Goal: Navigation & Orientation: Find specific page/section

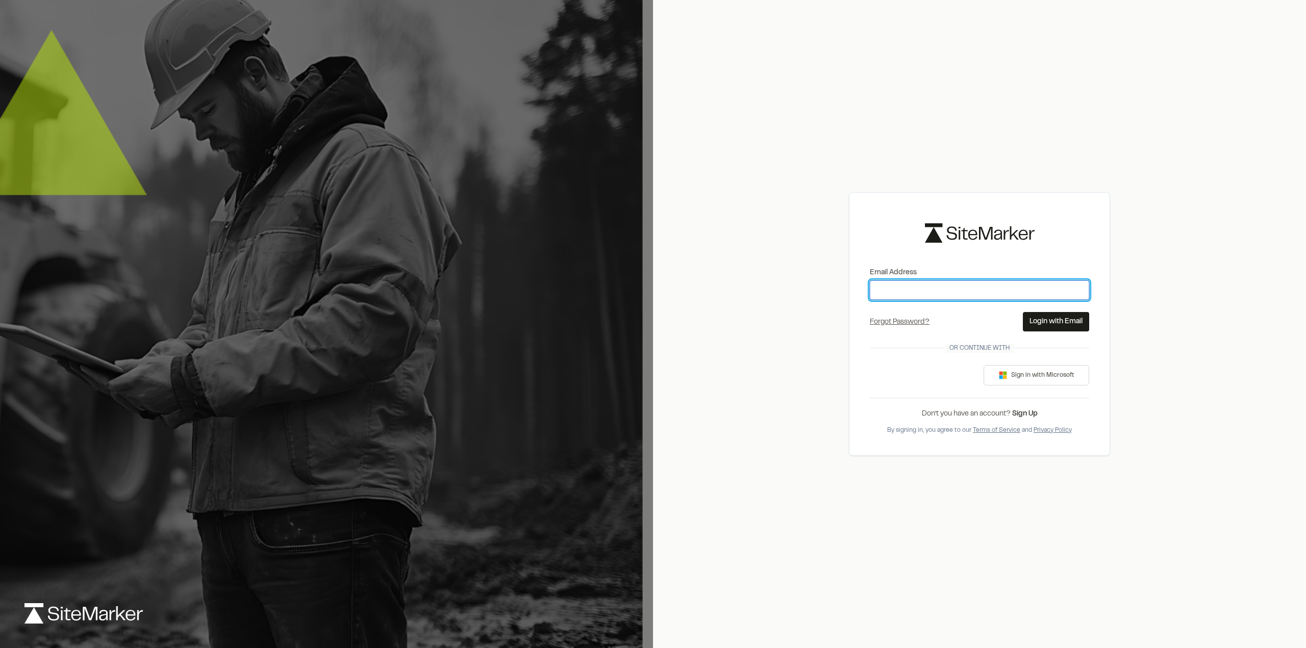
click at [925, 282] on input "Email Address" at bounding box center [979, 290] width 219 height 19
type input "**********"
click at [1061, 327] on button "Login with Email" at bounding box center [1056, 321] width 66 height 19
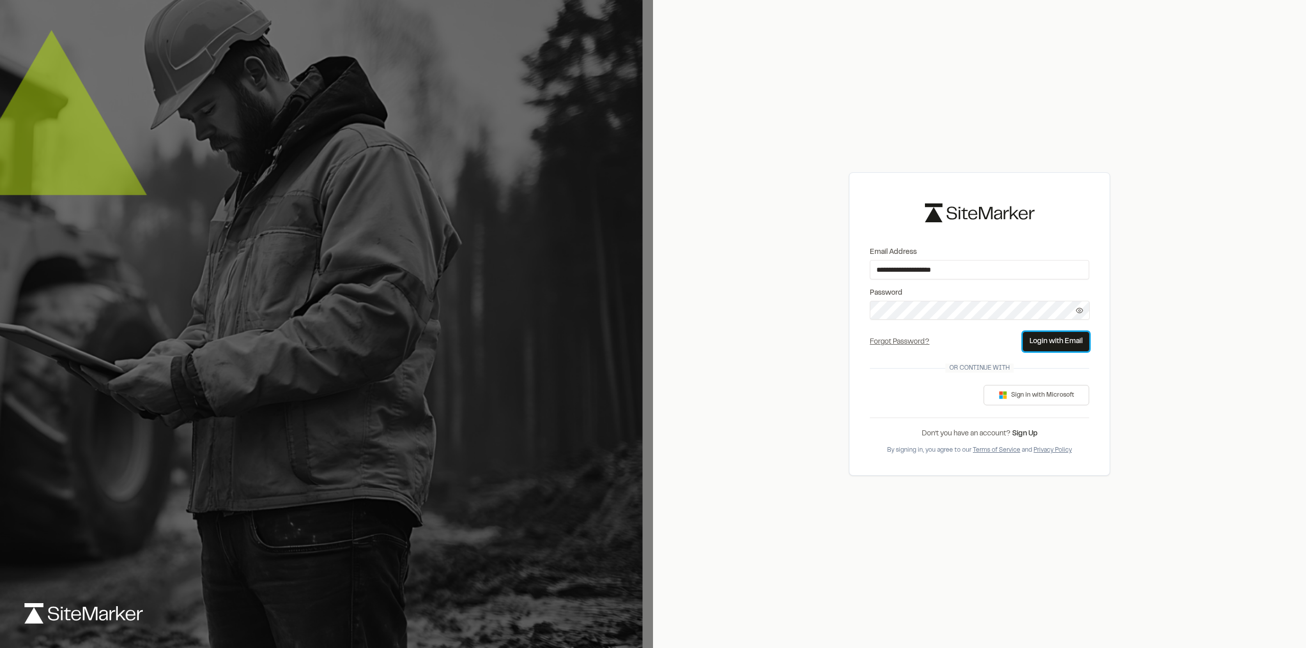
click at [1051, 350] on button "Login with Email" at bounding box center [1056, 341] width 66 height 19
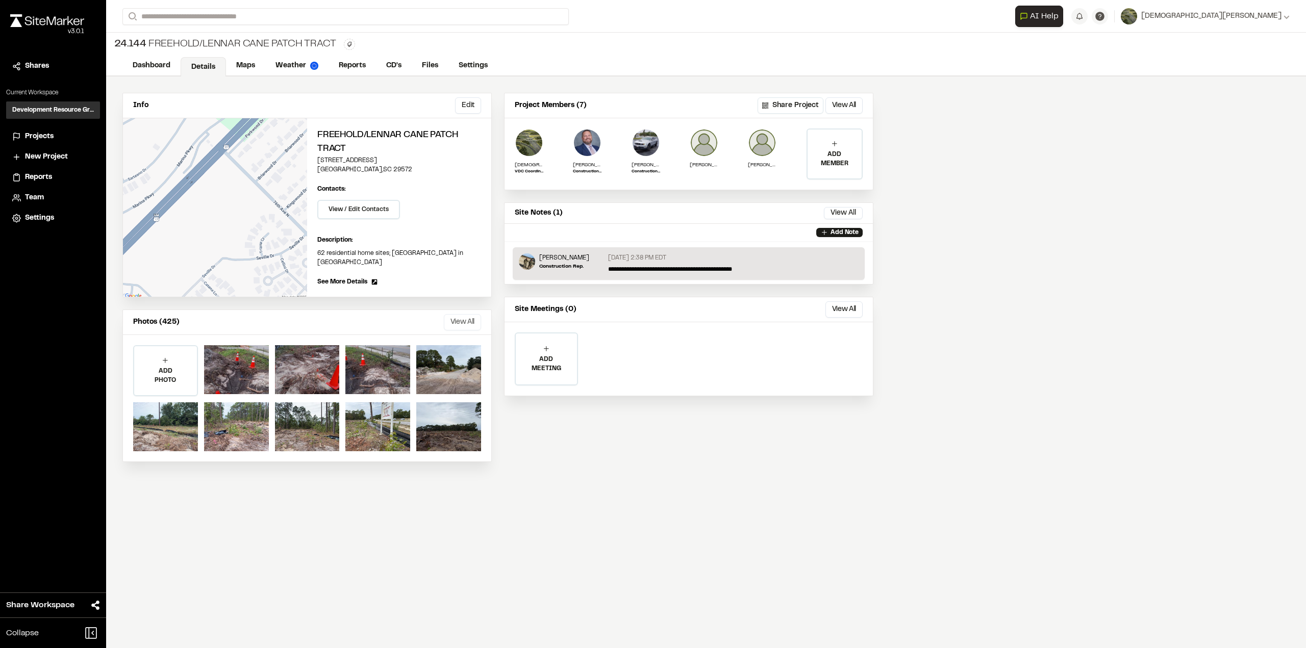
click at [468, 315] on button "View All" at bounding box center [462, 322] width 37 height 16
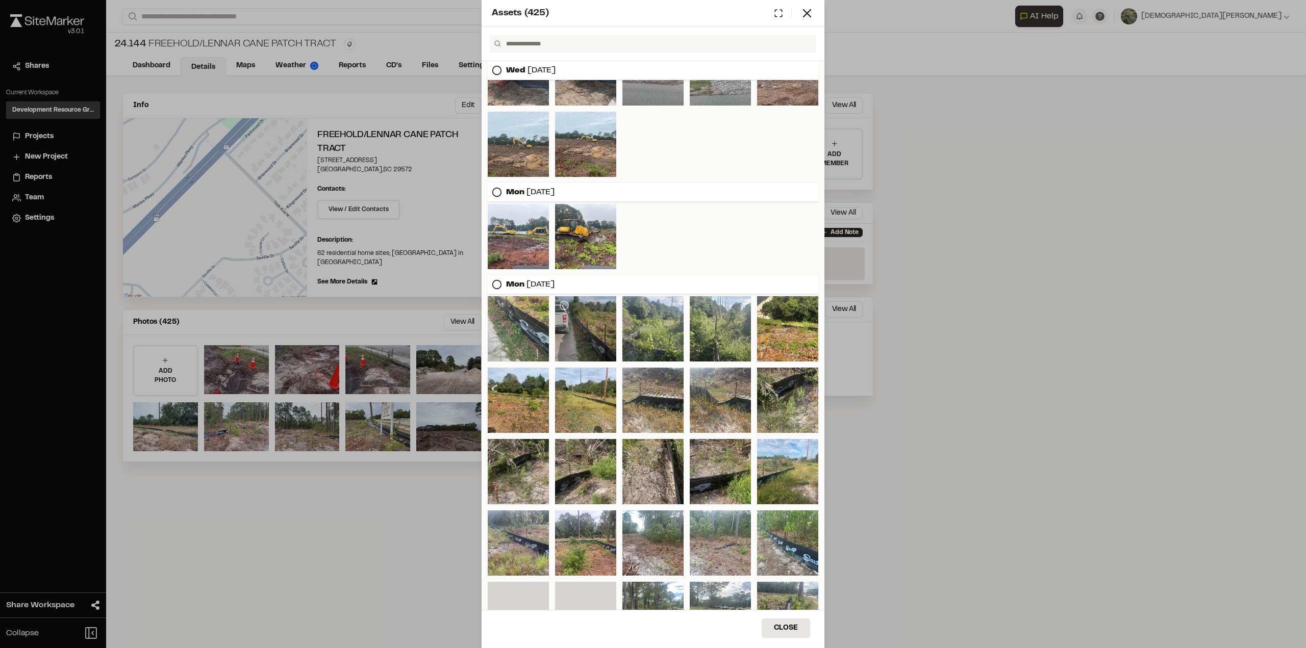
scroll to position [1442, 0]
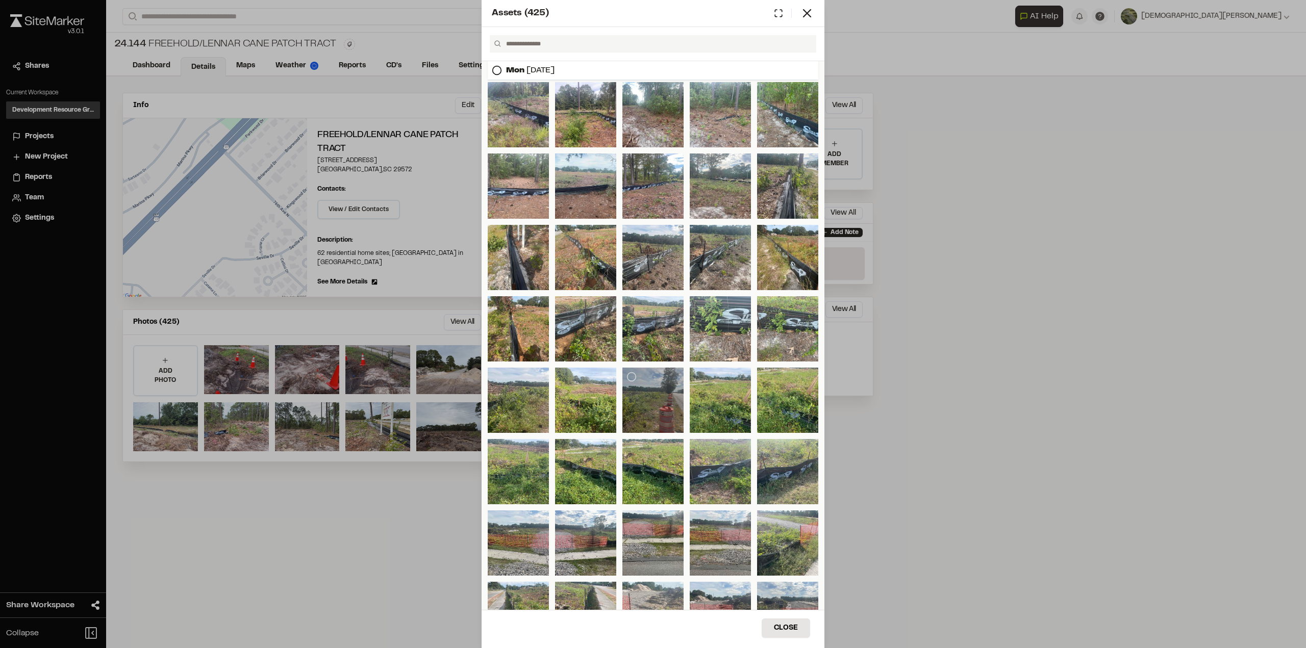
click at [643, 395] on div at bounding box center [652, 400] width 61 height 65
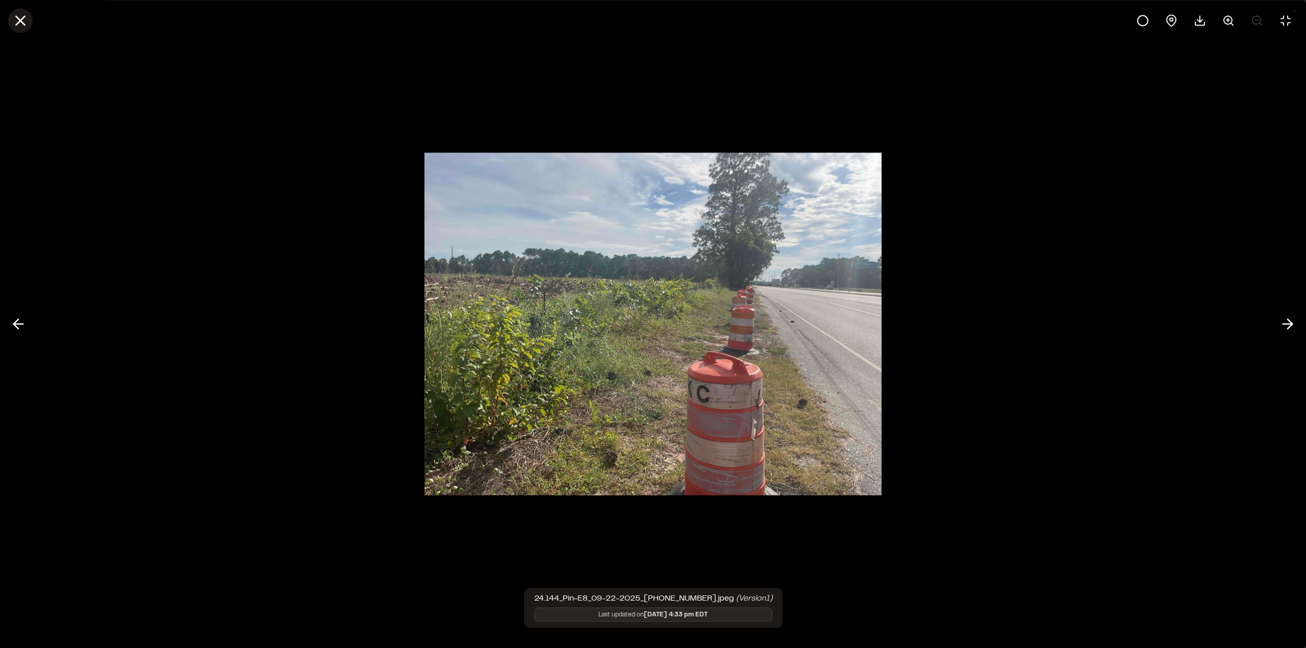
click at [27, 21] on icon at bounding box center [20, 20] width 17 height 17
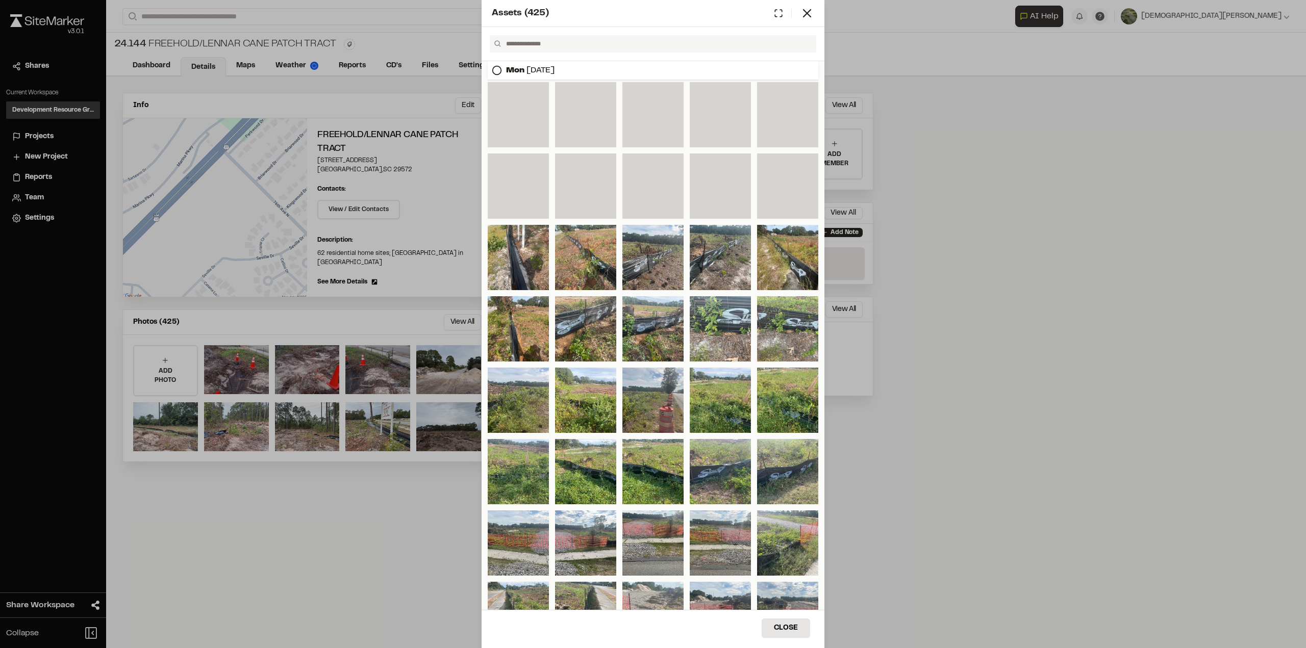
scroll to position [1646, 0]
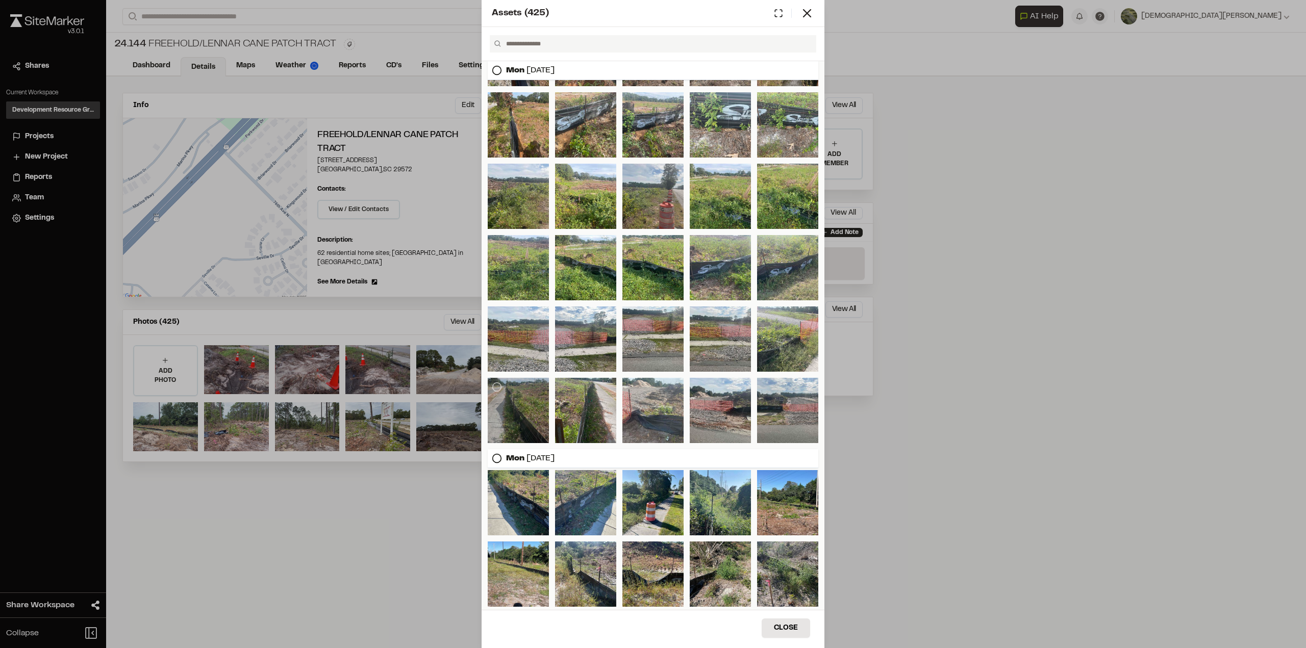
click at [519, 404] on div at bounding box center [518, 410] width 61 height 65
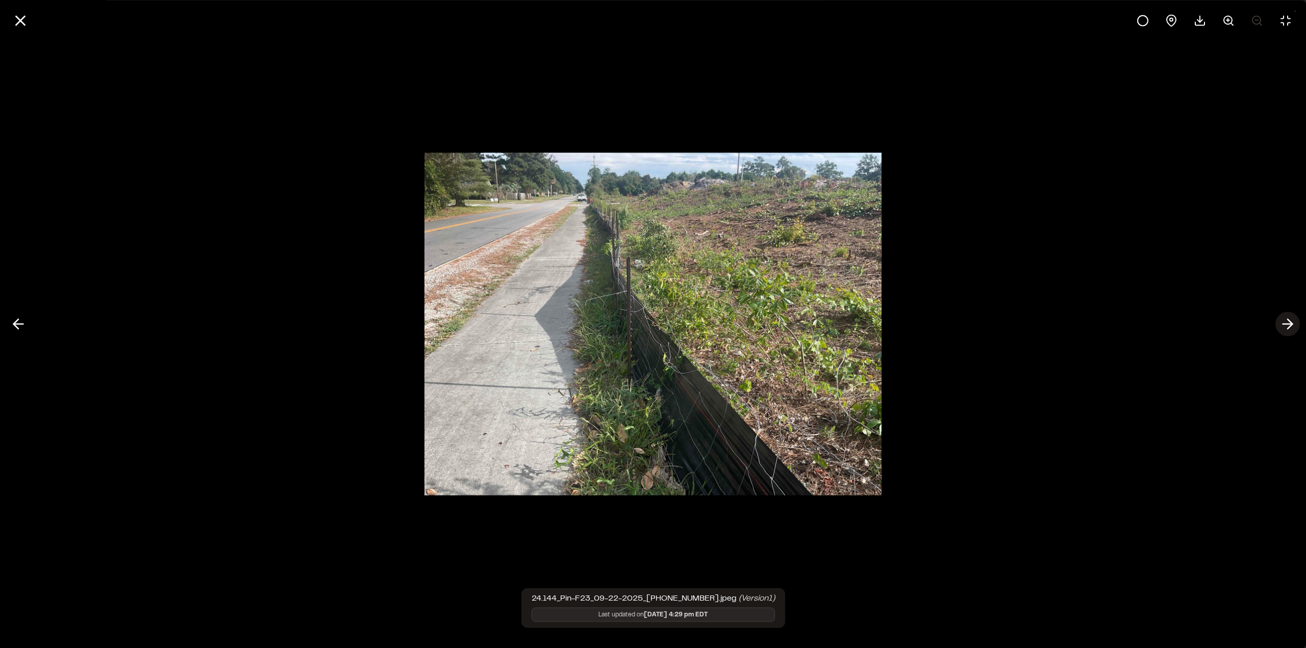
click at [1281, 325] on icon at bounding box center [1287, 324] width 16 height 17
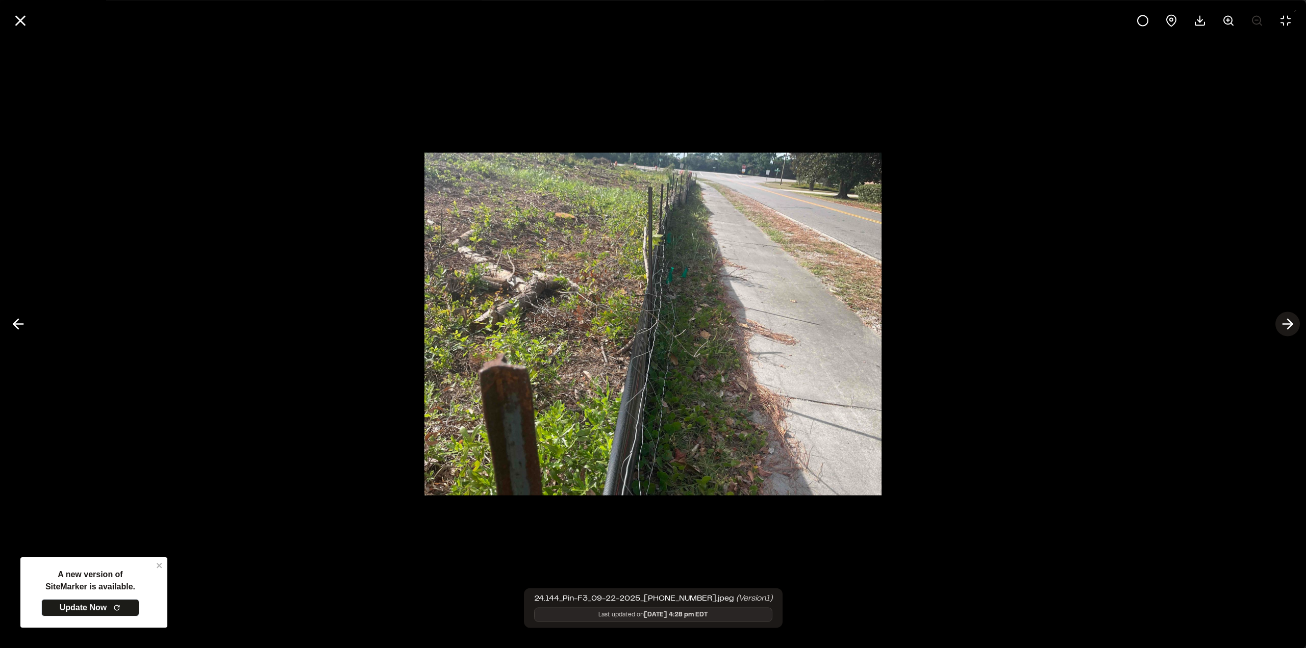
click at [1277, 326] on button at bounding box center [1287, 324] width 24 height 24
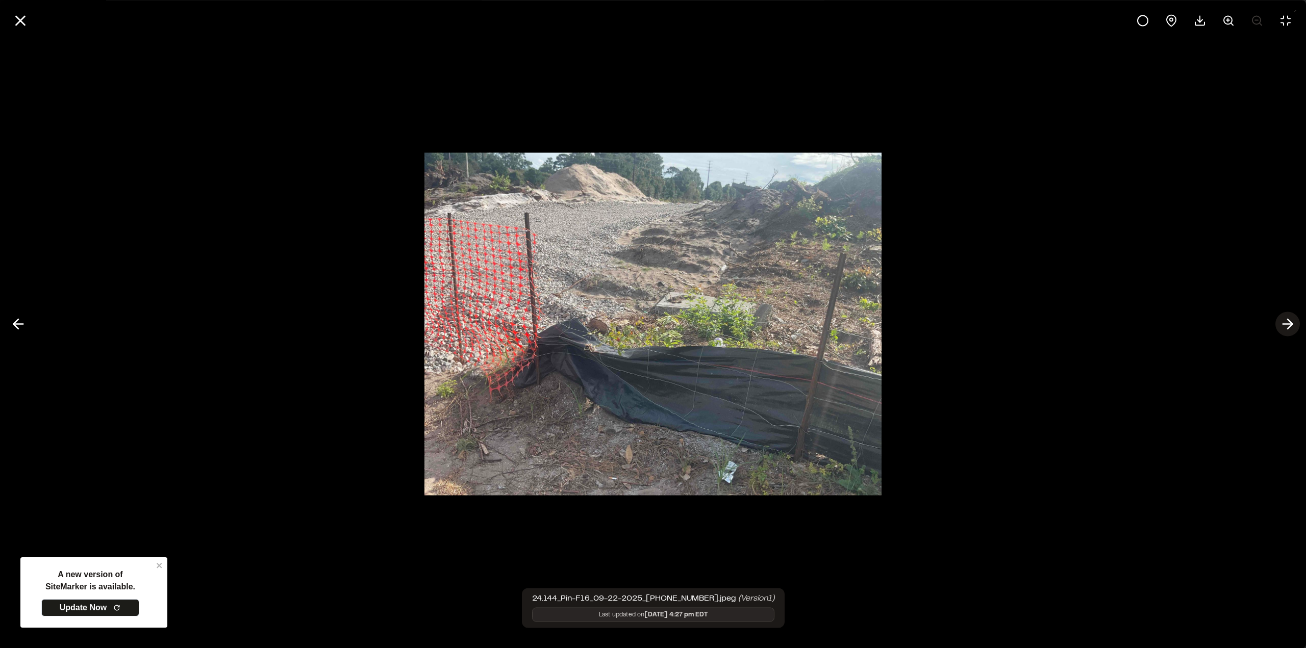
click at [1277, 326] on button at bounding box center [1287, 324] width 24 height 24
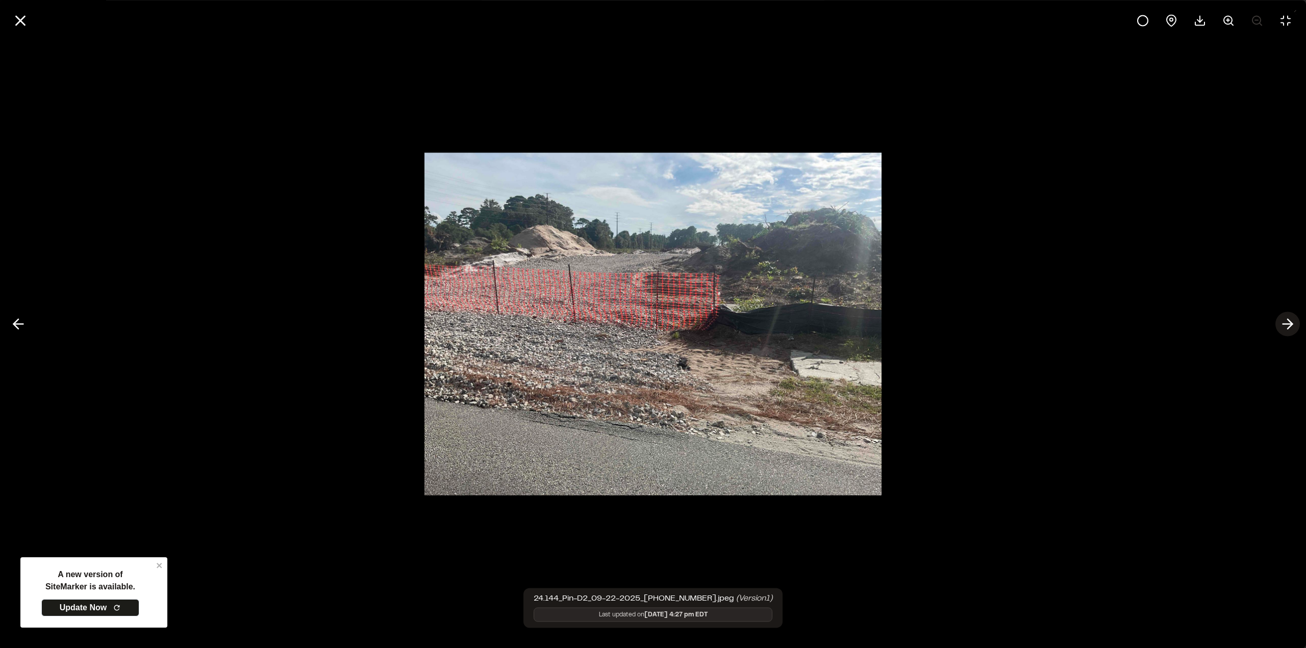
click at [1277, 326] on button at bounding box center [1287, 324] width 24 height 24
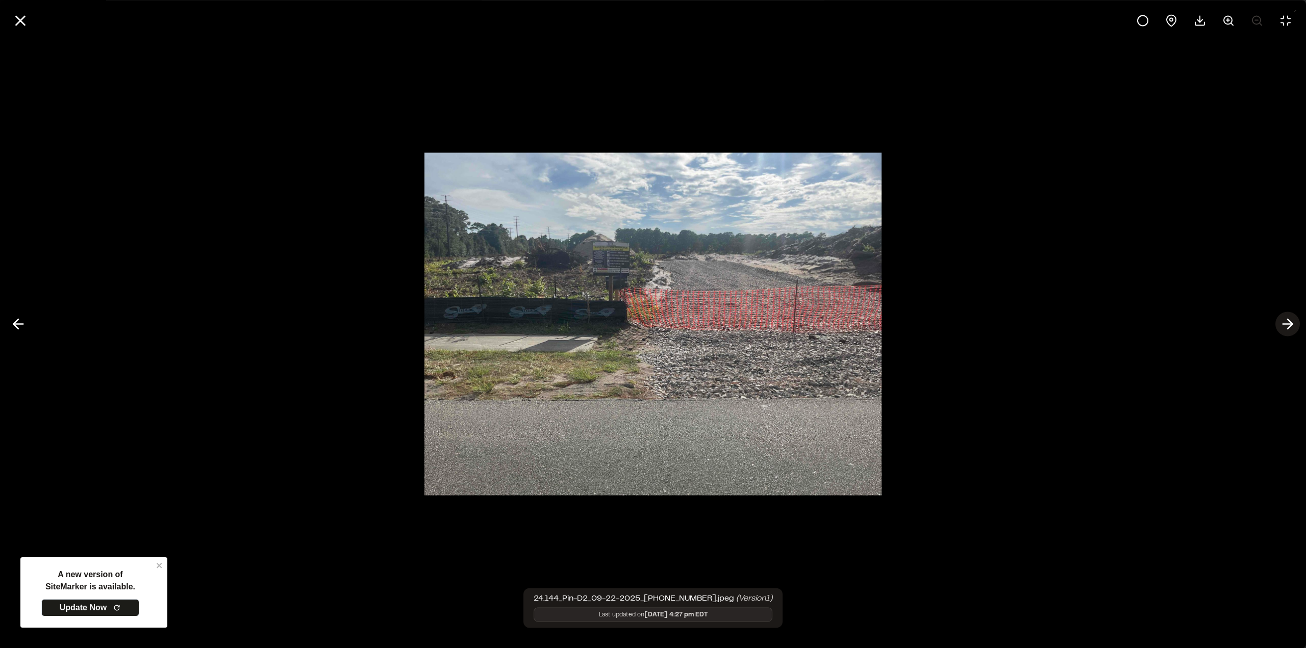
click at [1277, 326] on button at bounding box center [1287, 324] width 24 height 24
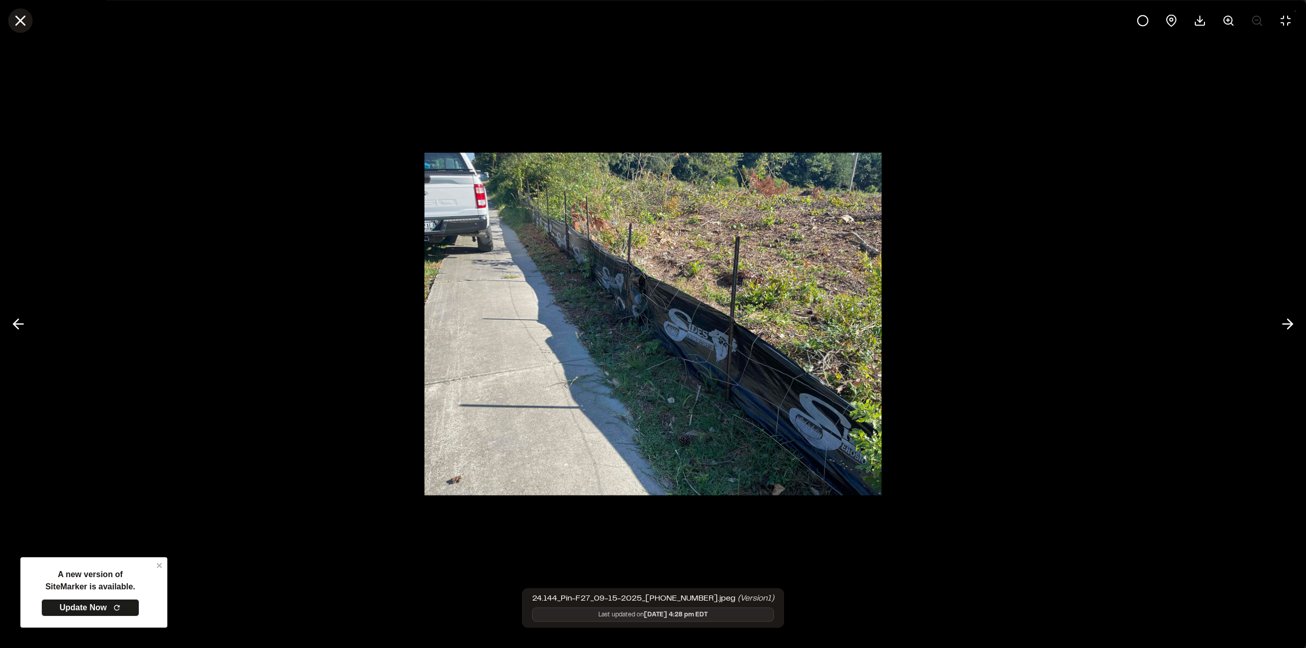
click at [15, 25] on icon at bounding box center [20, 20] width 17 height 17
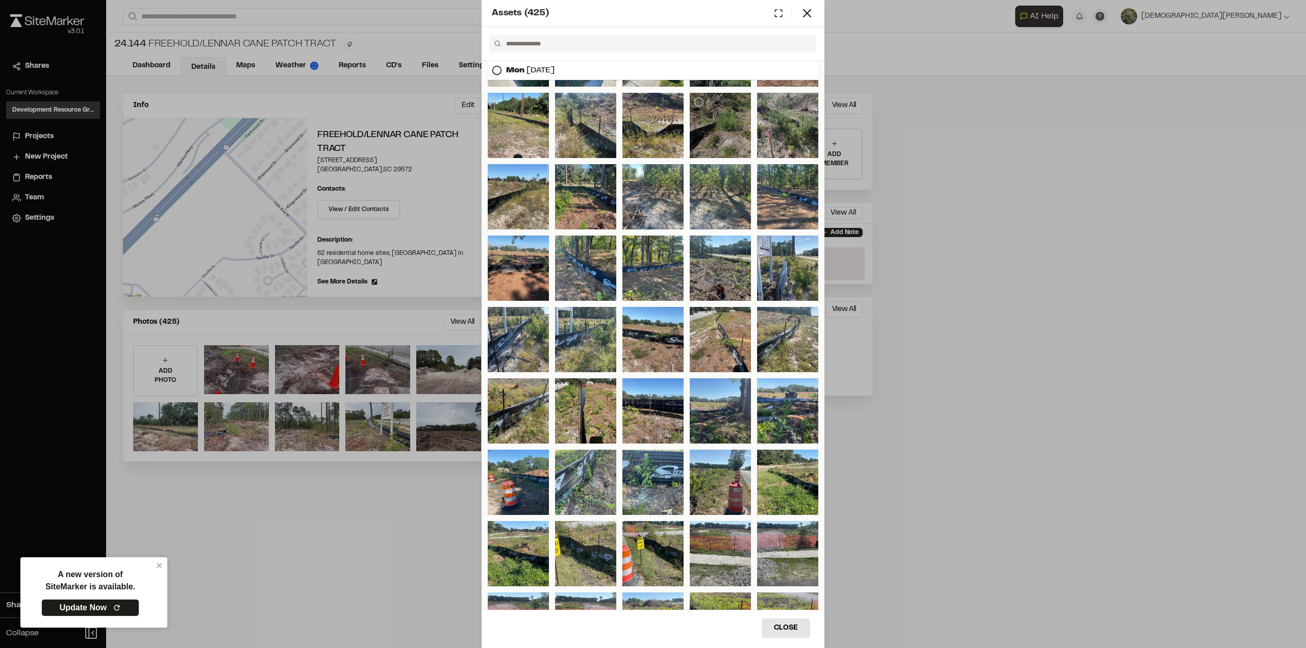
scroll to position [2299, 0]
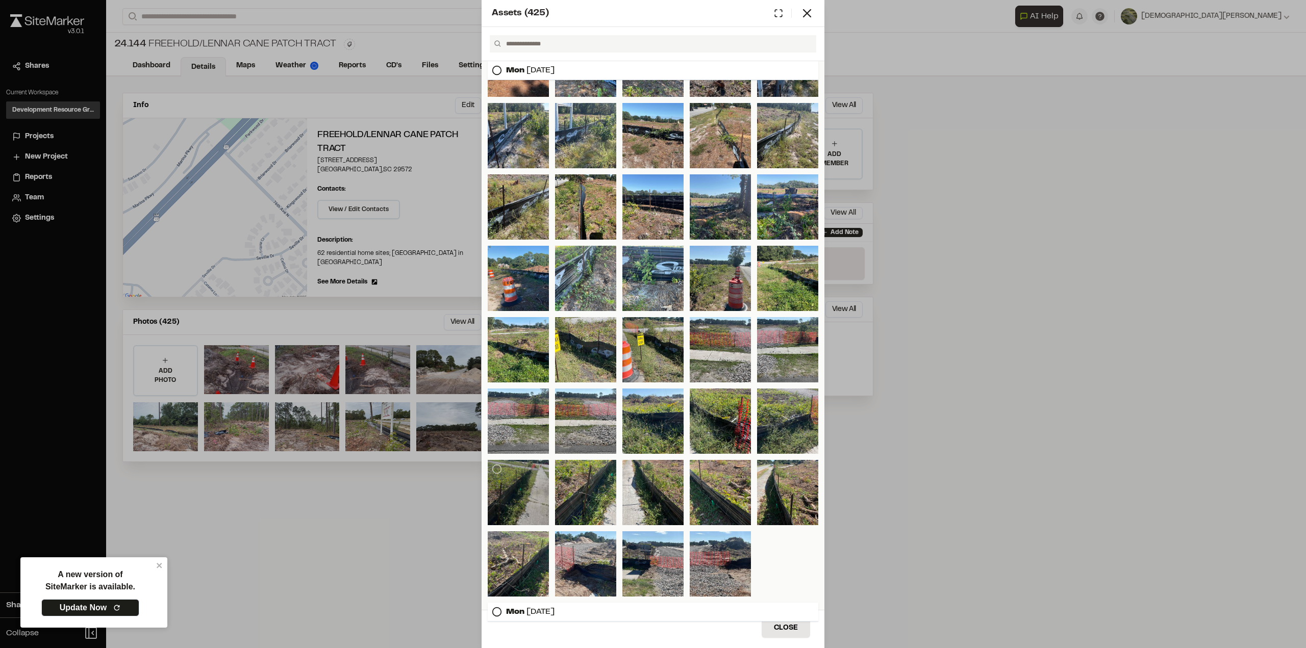
click at [515, 479] on div at bounding box center [518, 492] width 61 height 65
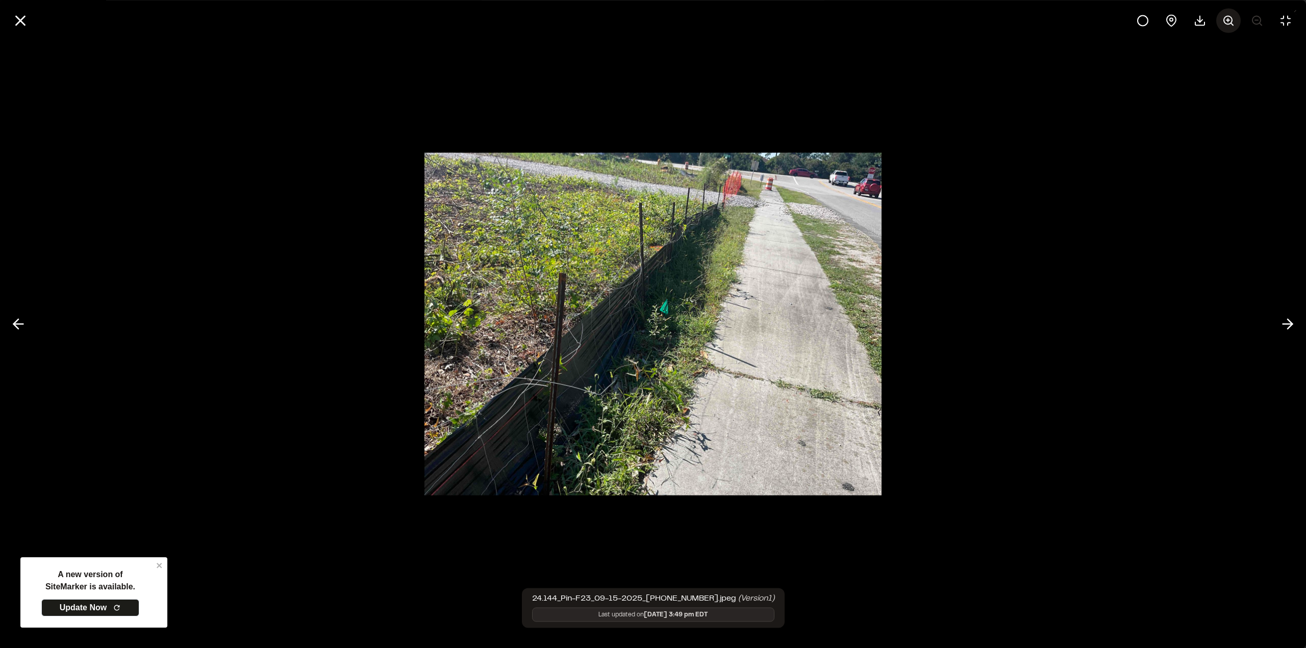
click at [1237, 20] on button at bounding box center [1228, 20] width 24 height 24
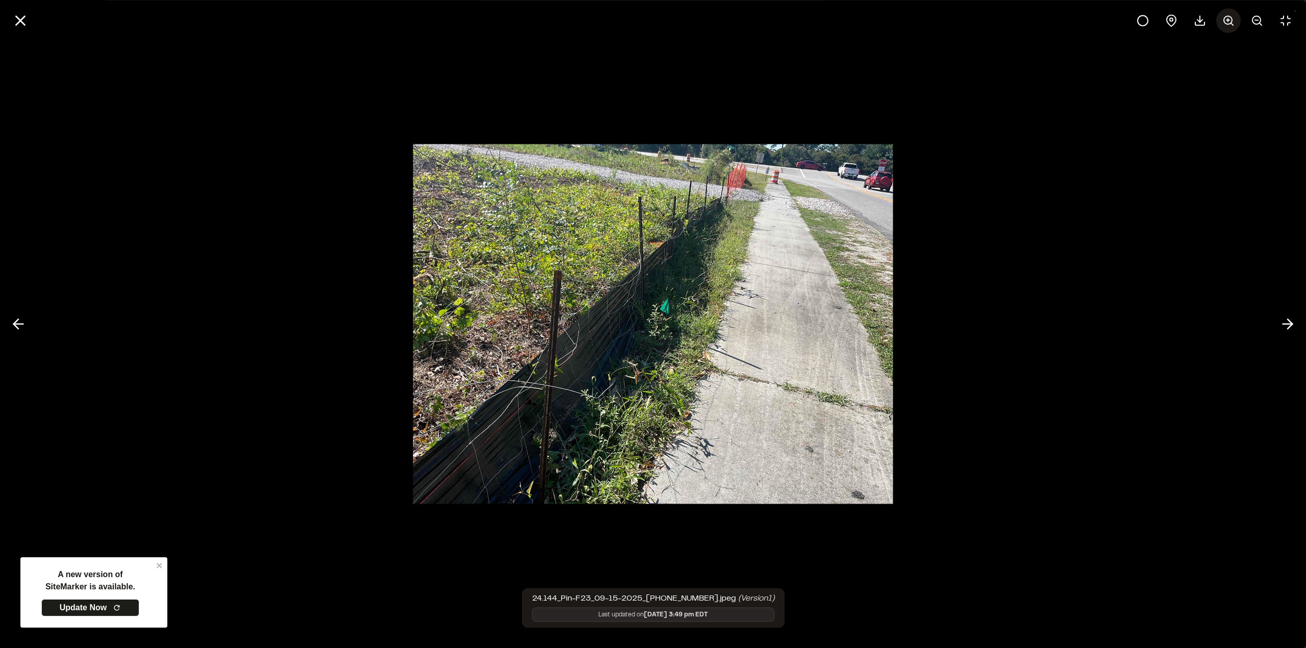
click at [1237, 20] on button at bounding box center [1228, 20] width 24 height 24
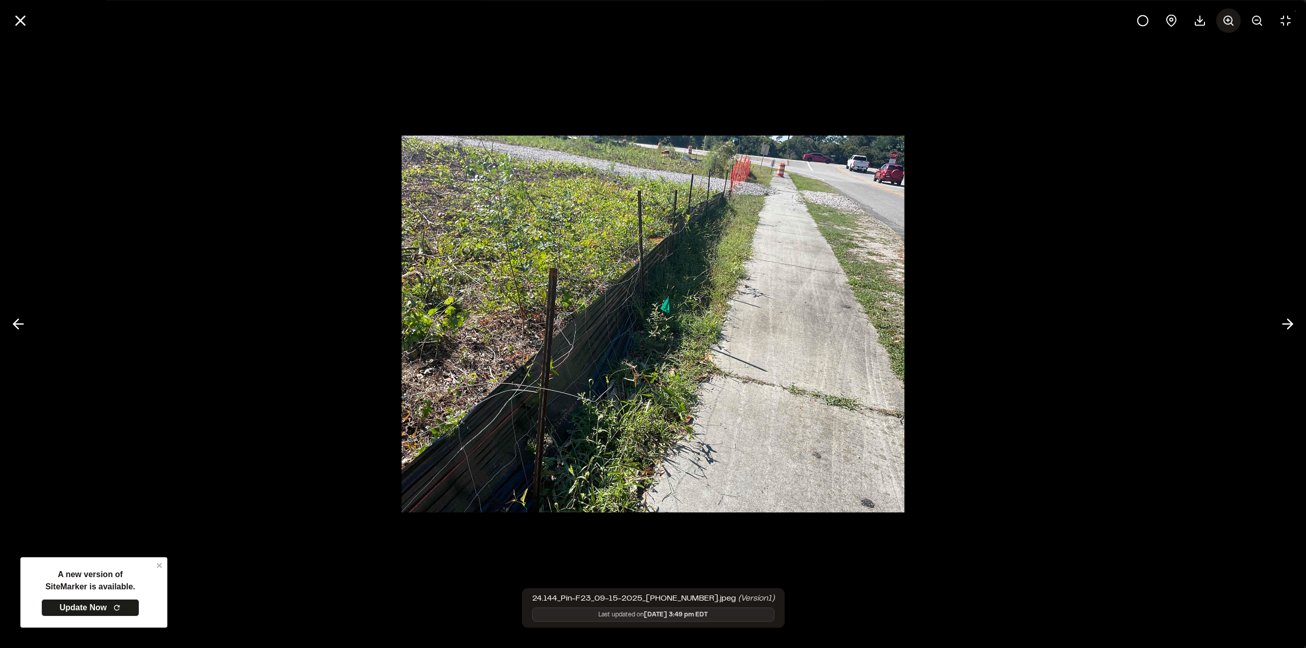
click at [1237, 20] on button at bounding box center [1228, 20] width 24 height 24
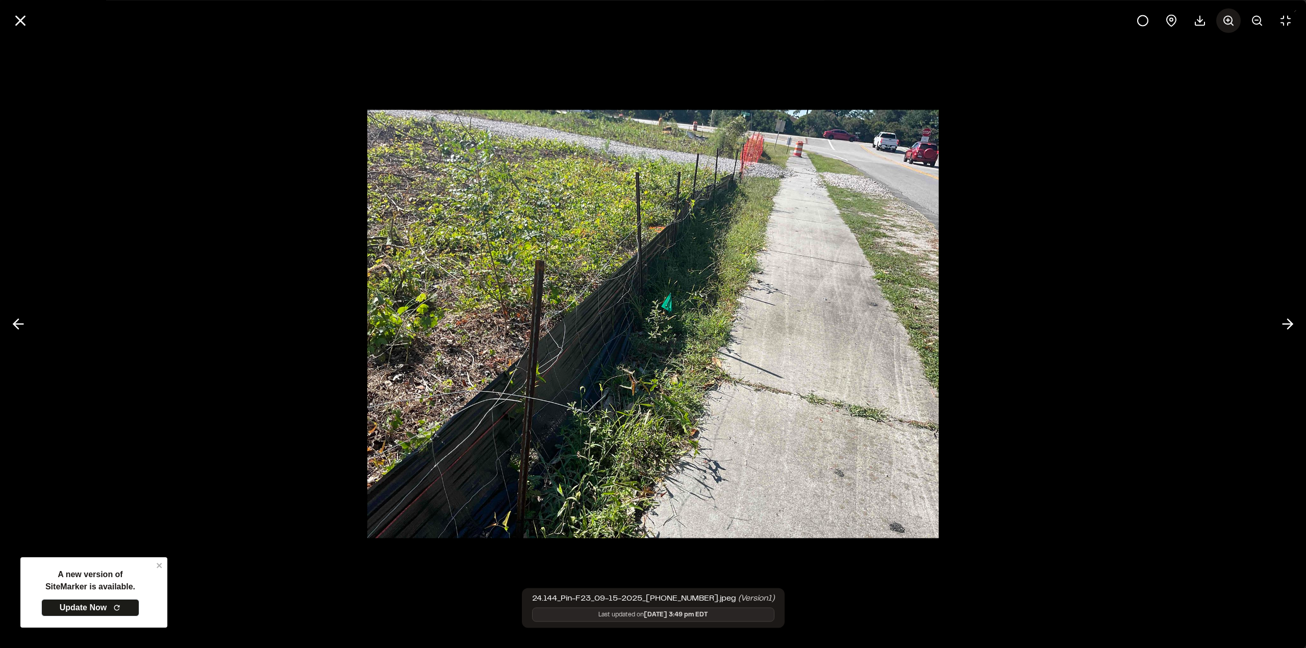
click at [1237, 20] on button at bounding box center [1228, 20] width 24 height 24
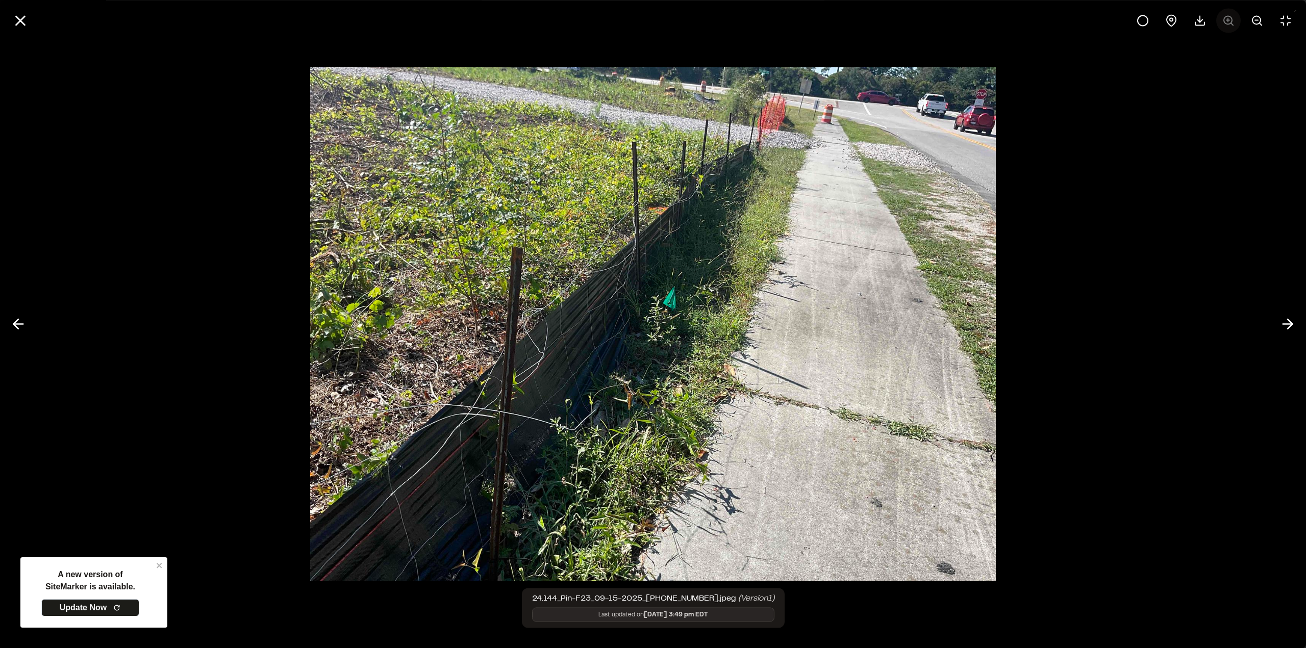
click at [1237, 20] on div at bounding box center [1213, 20] width 167 height 24
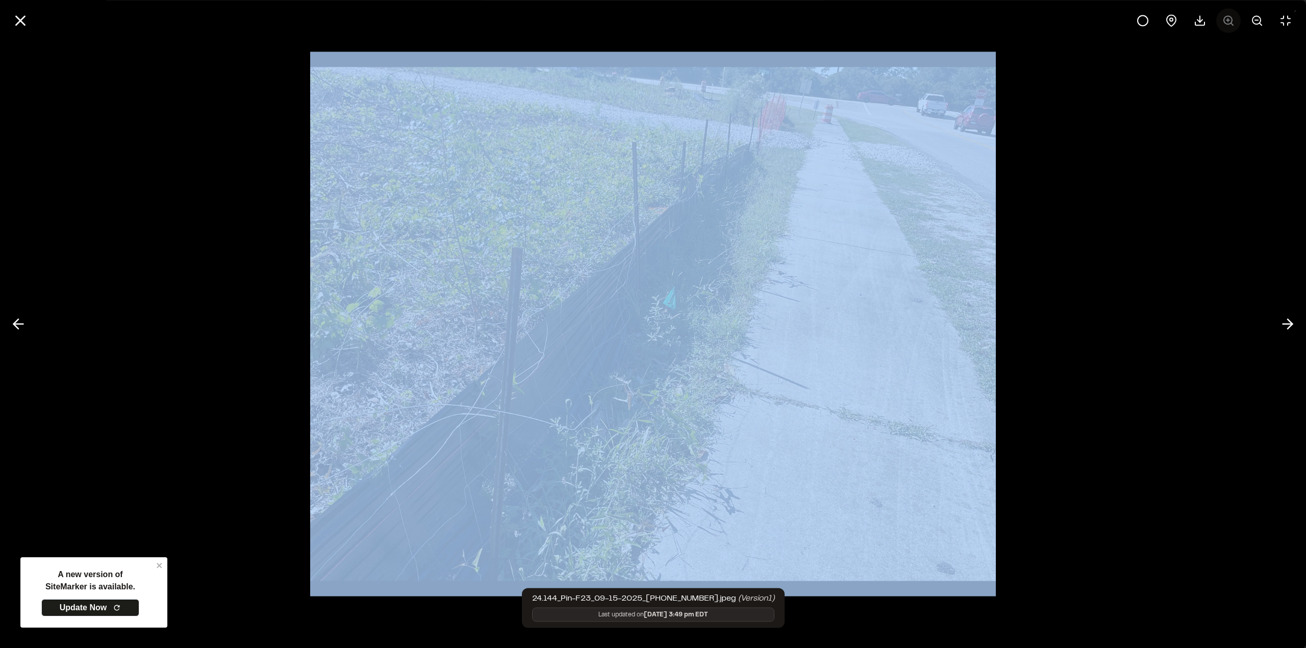
click at [1237, 20] on div at bounding box center [1213, 20] width 167 height 24
click at [1108, 238] on div at bounding box center [653, 324] width 1306 height 648
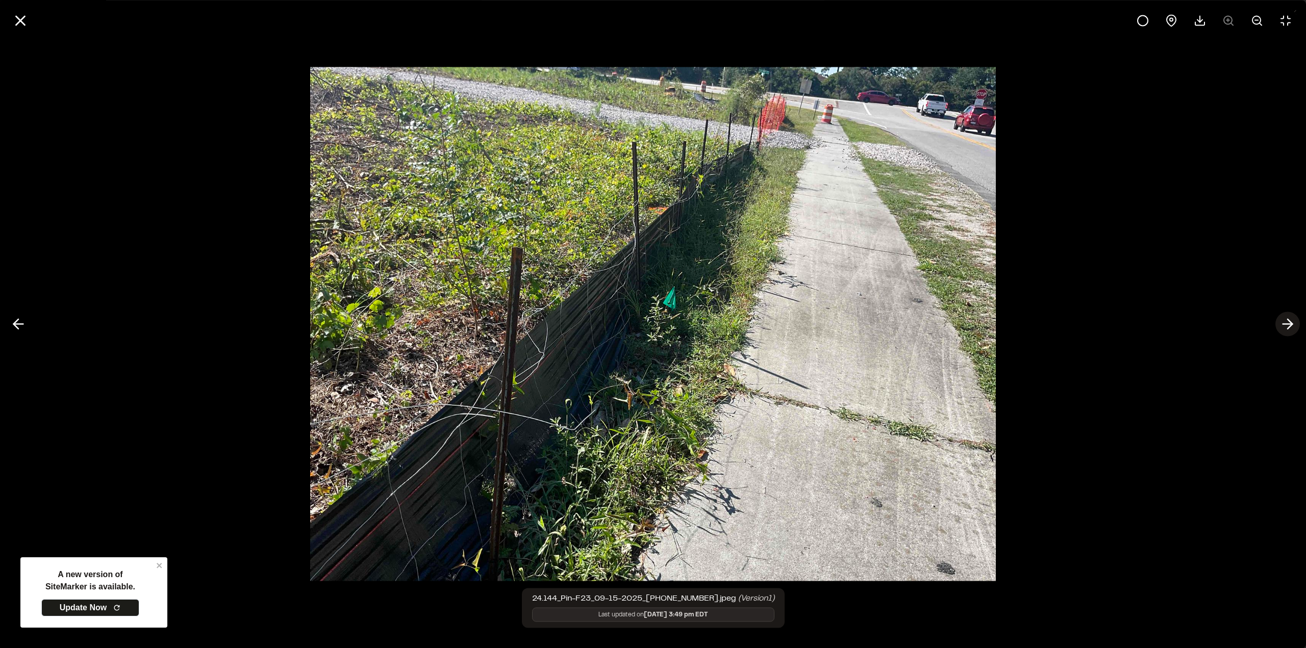
click at [1277, 322] on button at bounding box center [1287, 324] width 24 height 24
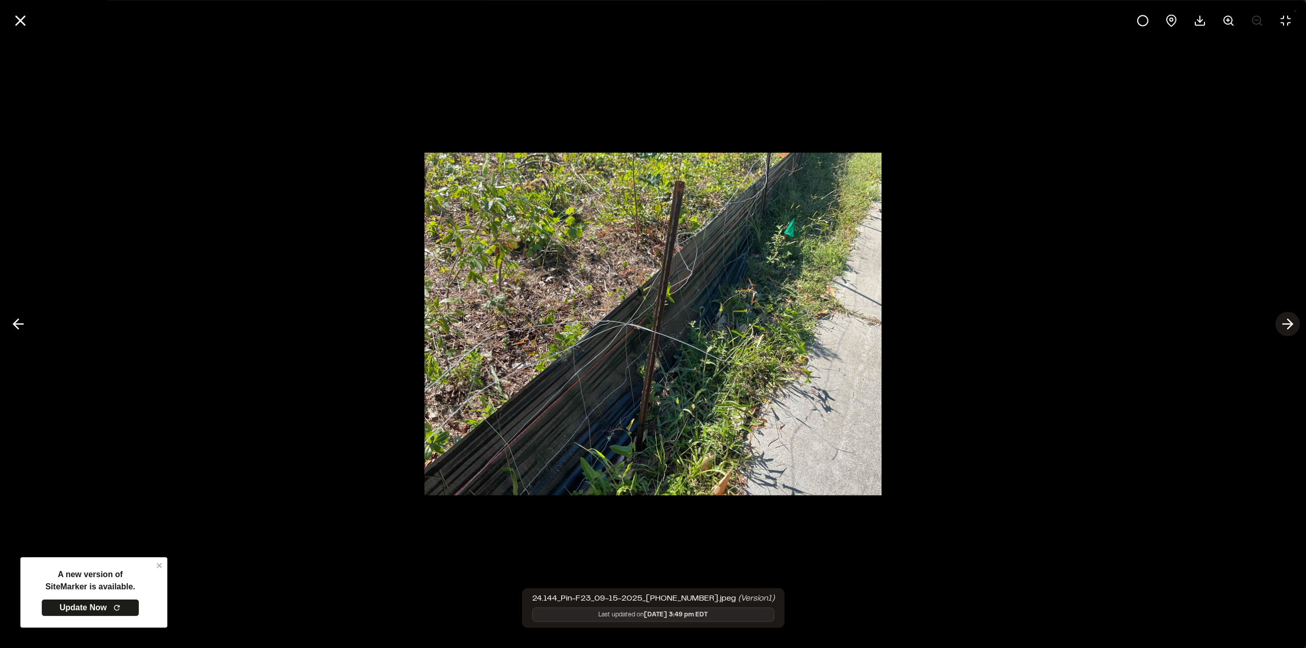
click at [1277, 322] on button at bounding box center [1287, 324] width 24 height 24
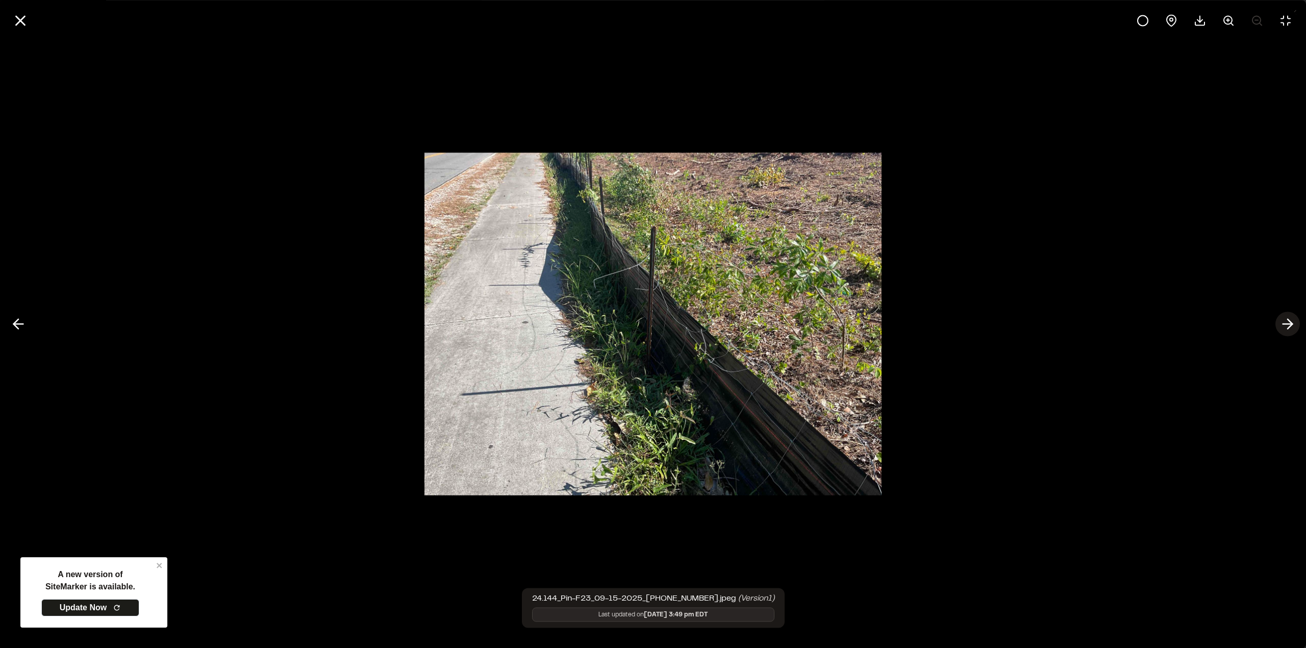
click at [1277, 322] on button at bounding box center [1287, 324] width 24 height 24
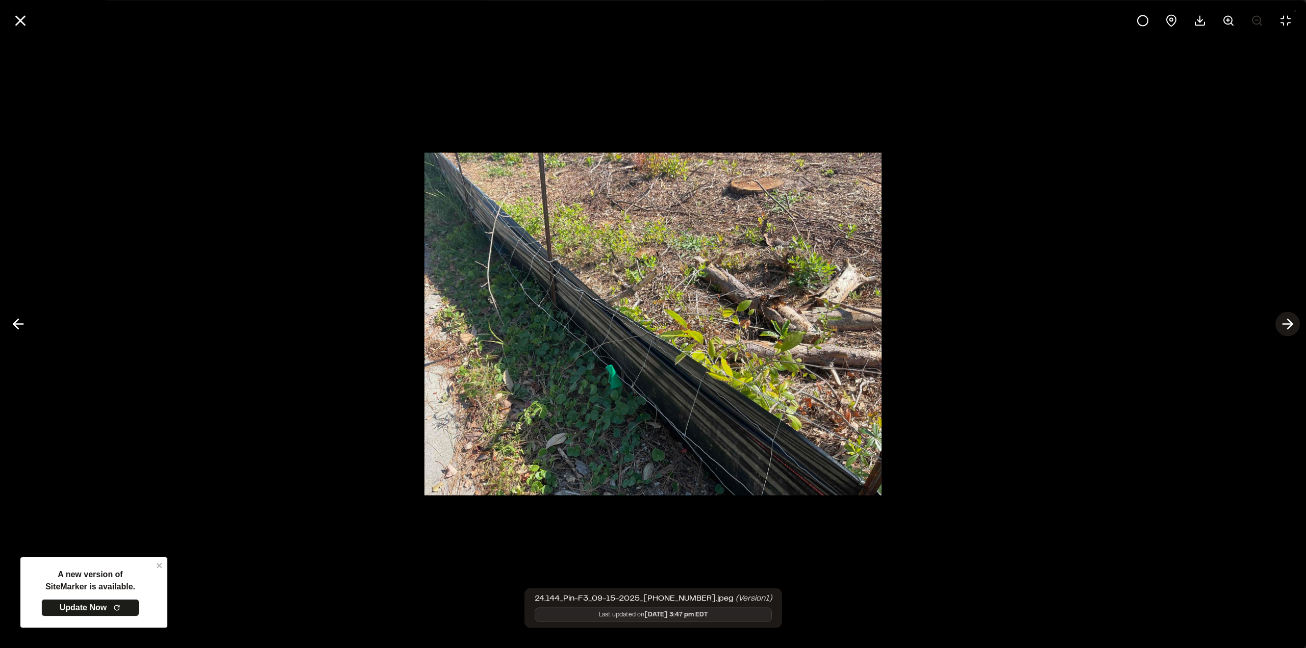
click at [1277, 322] on button at bounding box center [1287, 324] width 24 height 24
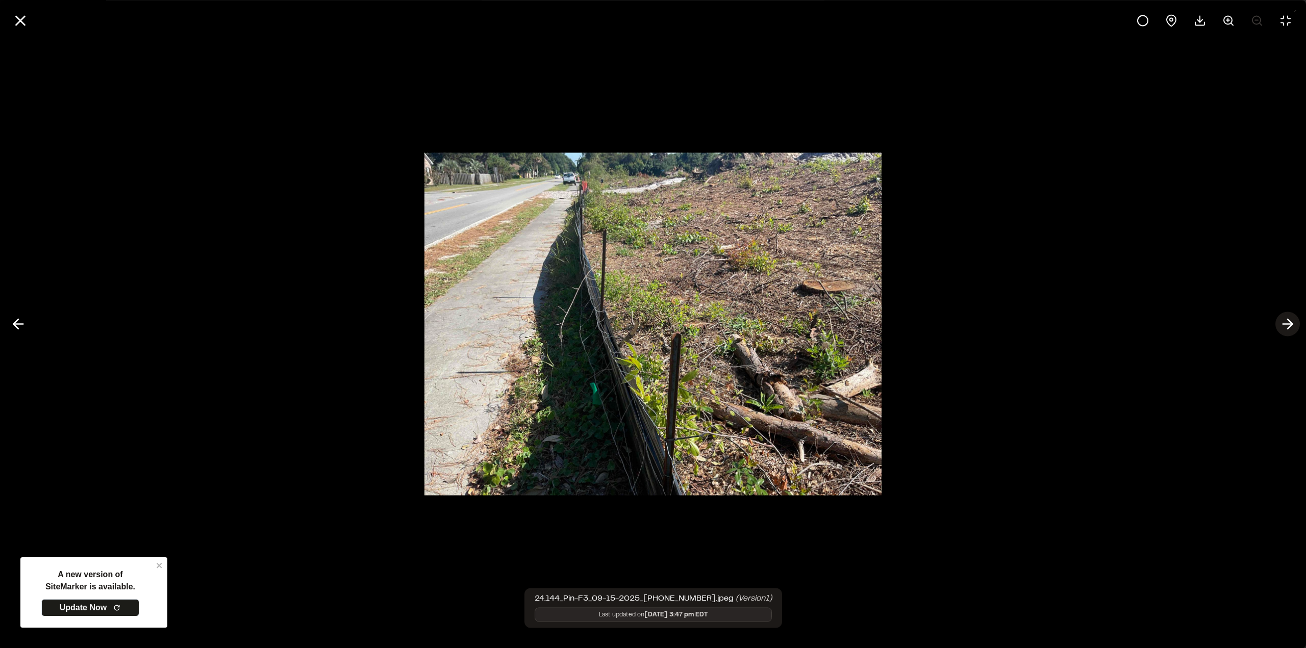
click at [1277, 322] on button at bounding box center [1287, 324] width 24 height 24
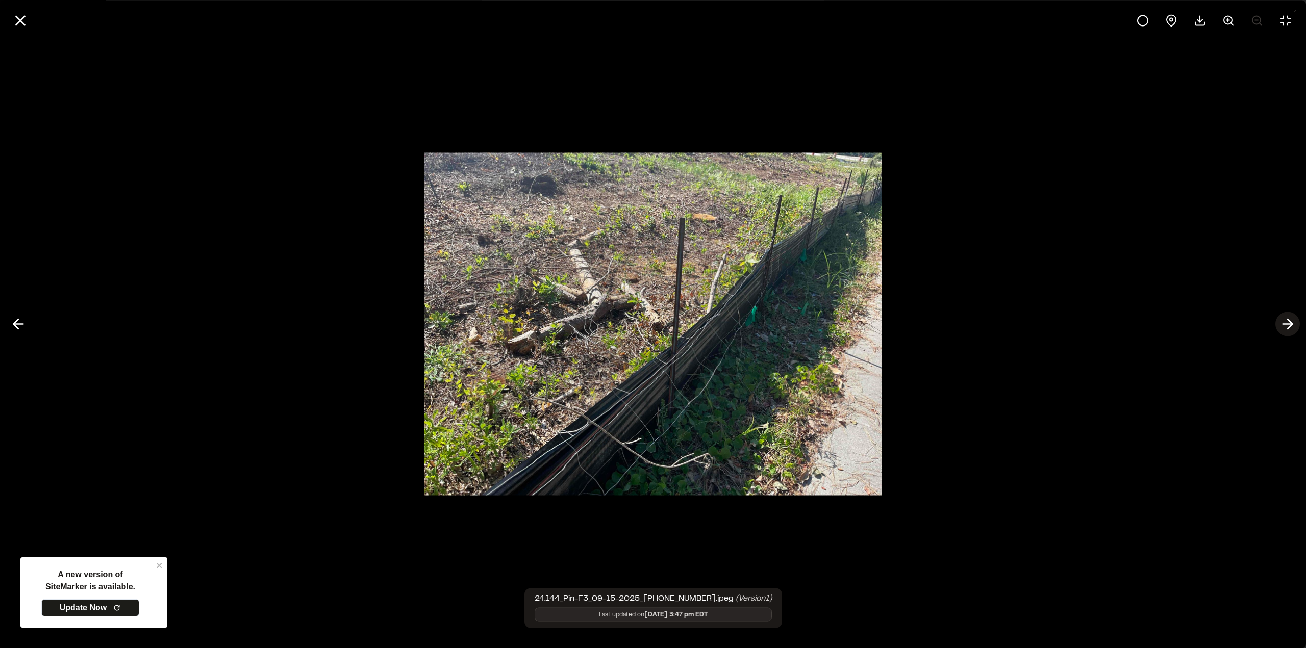
click at [1277, 322] on button at bounding box center [1287, 324] width 24 height 24
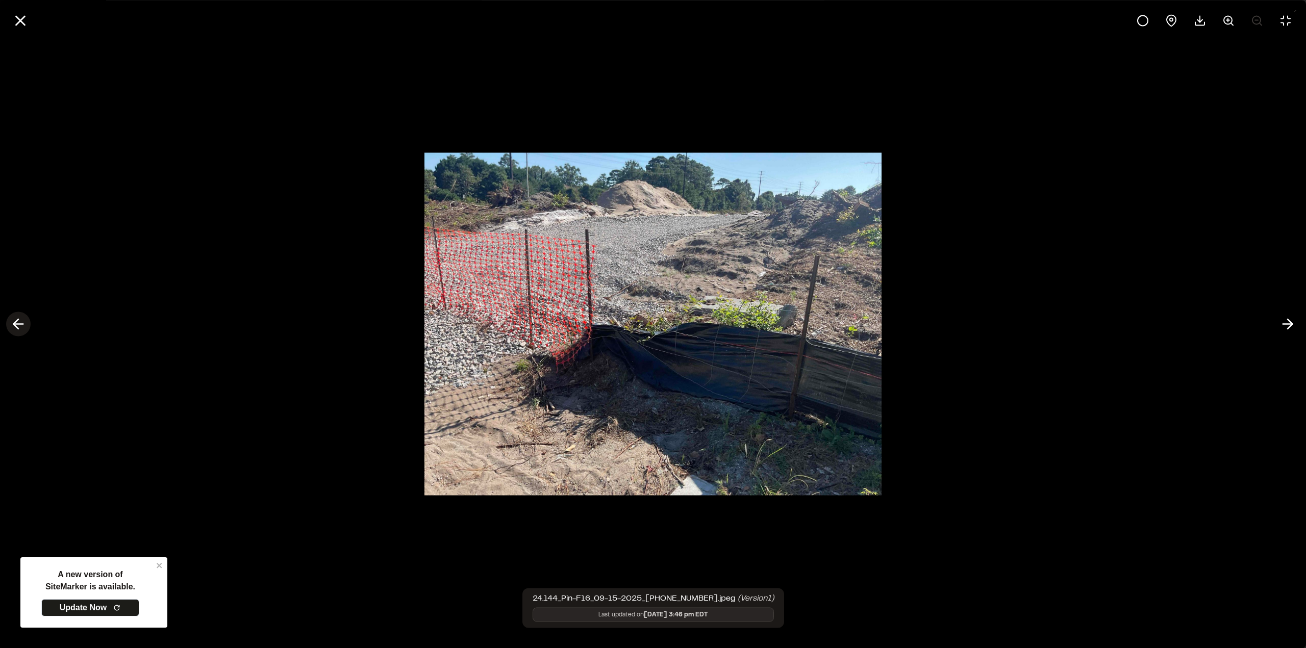
click at [17, 318] on icon at bounding box center [18, 324] width 16 height 17
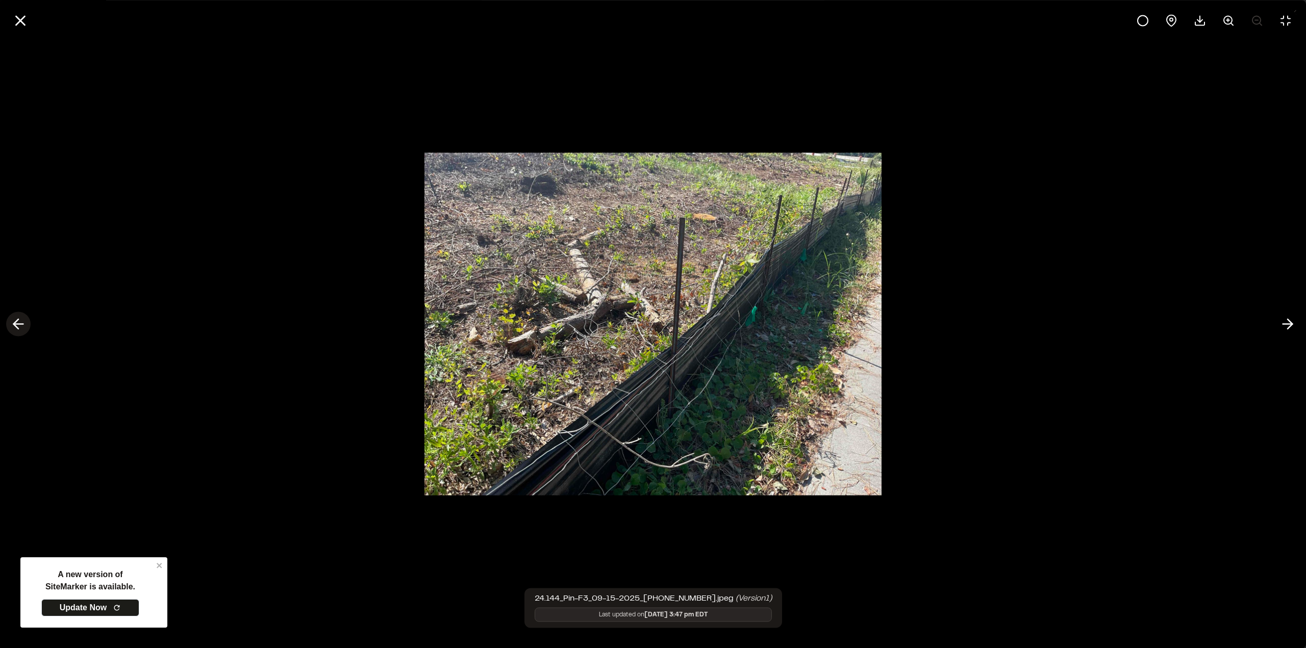
click at [24, 316] on icon at bounding box center [18, 324] width 16 height 17
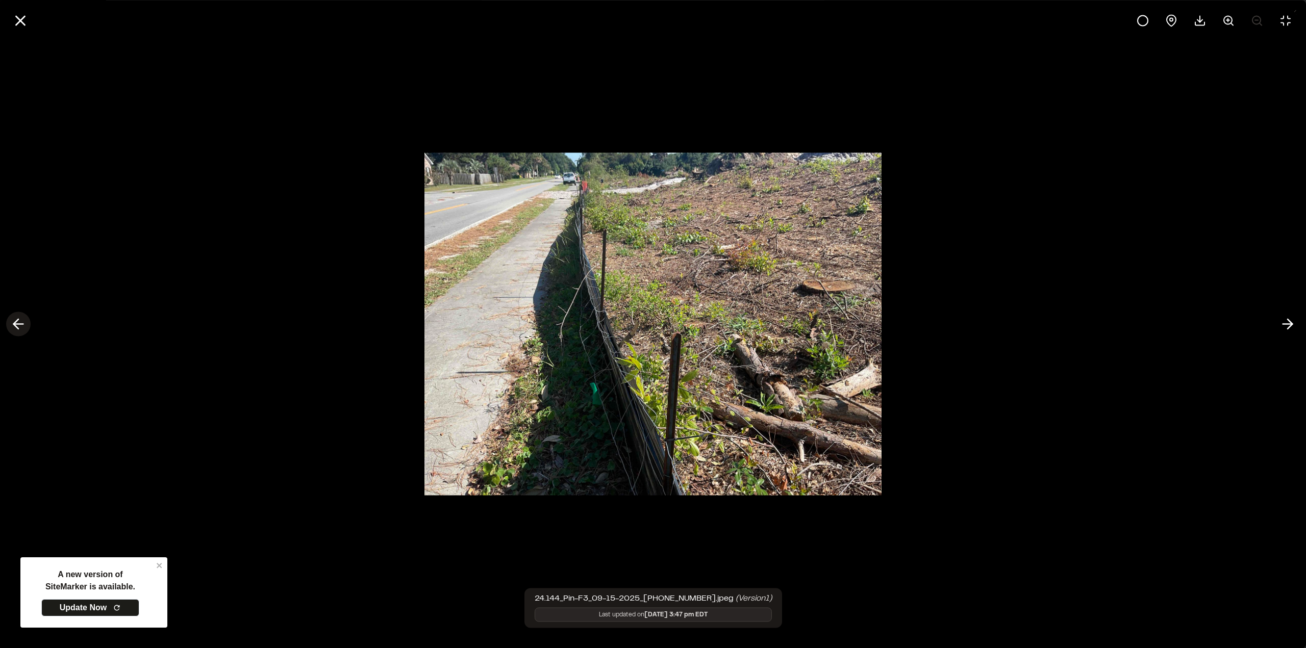
click at [24, 316] on icon at bounding box center [18, 324] width 16 height 17
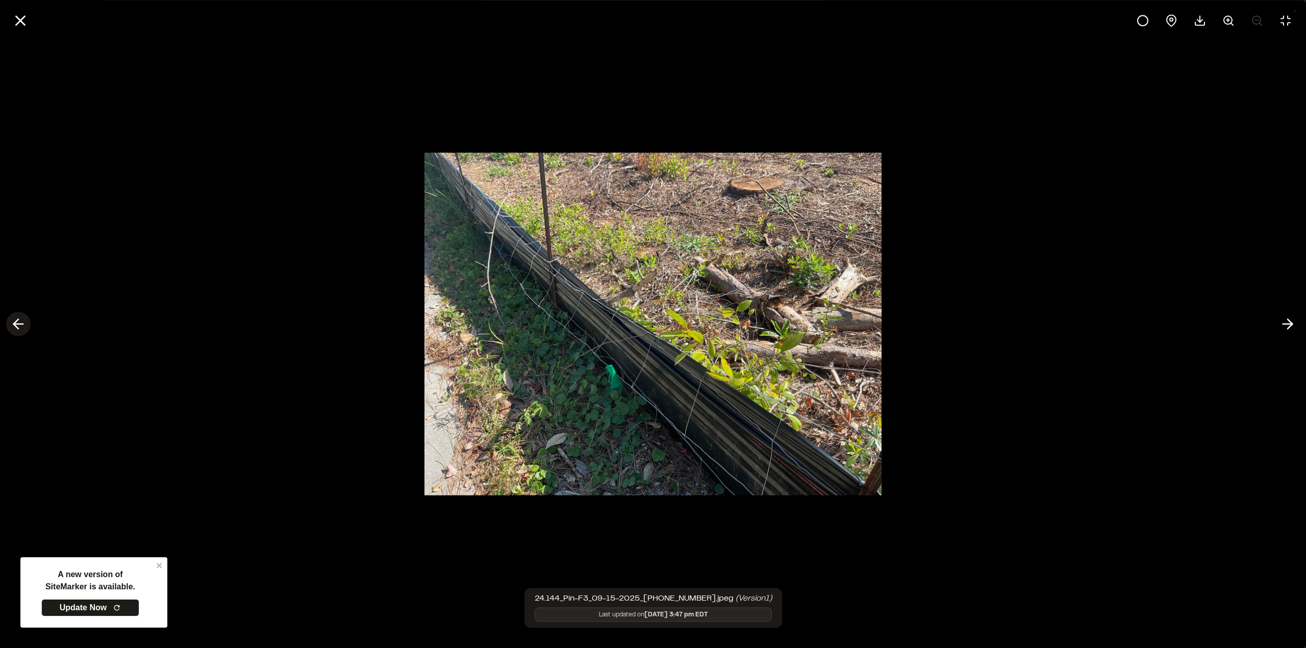
click at [24, 316] on icon at bounding box center [18, 324] width 16 height 17
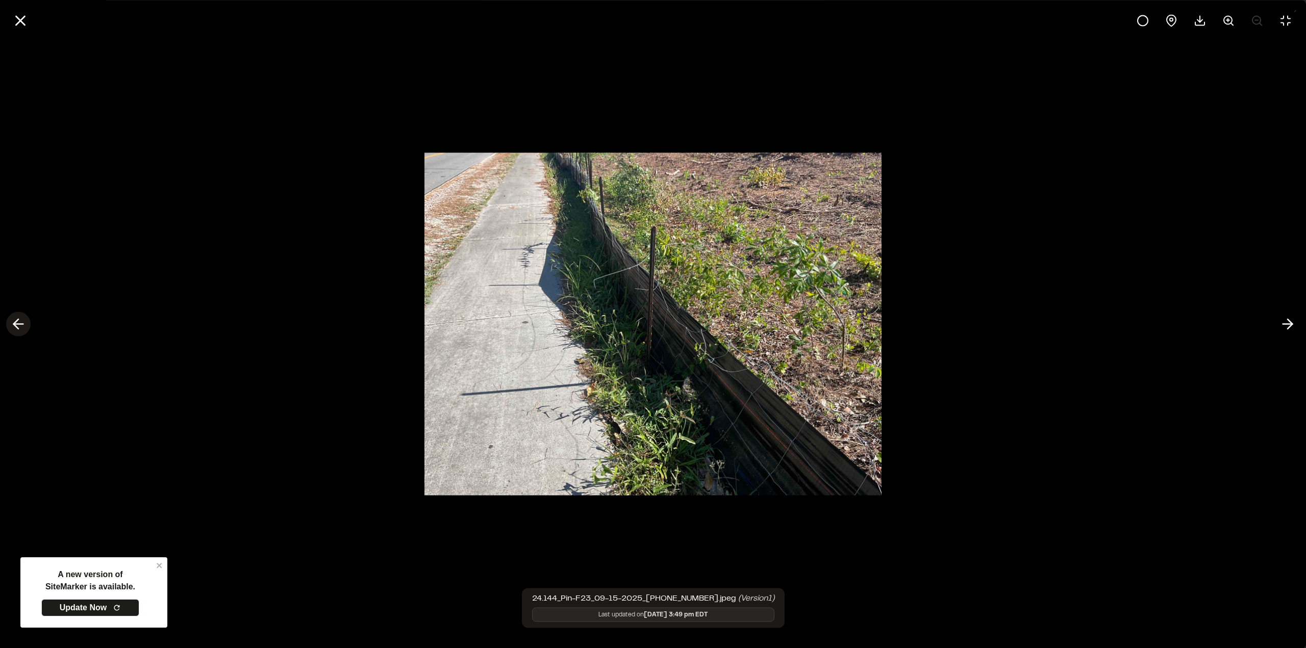
click at [24, 316] on icon at bounding box center [18, 324] width 16 height 17
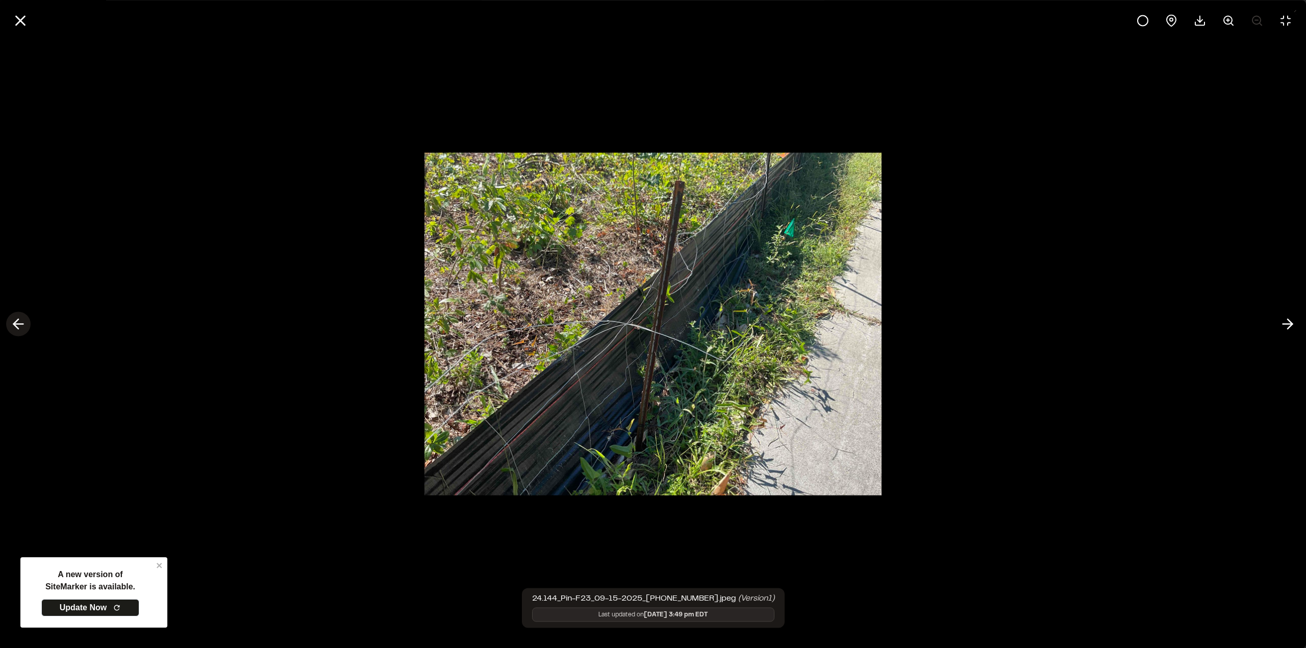
click at [24, 316] on icon at bounding box center [18, 324] width 16 height 17
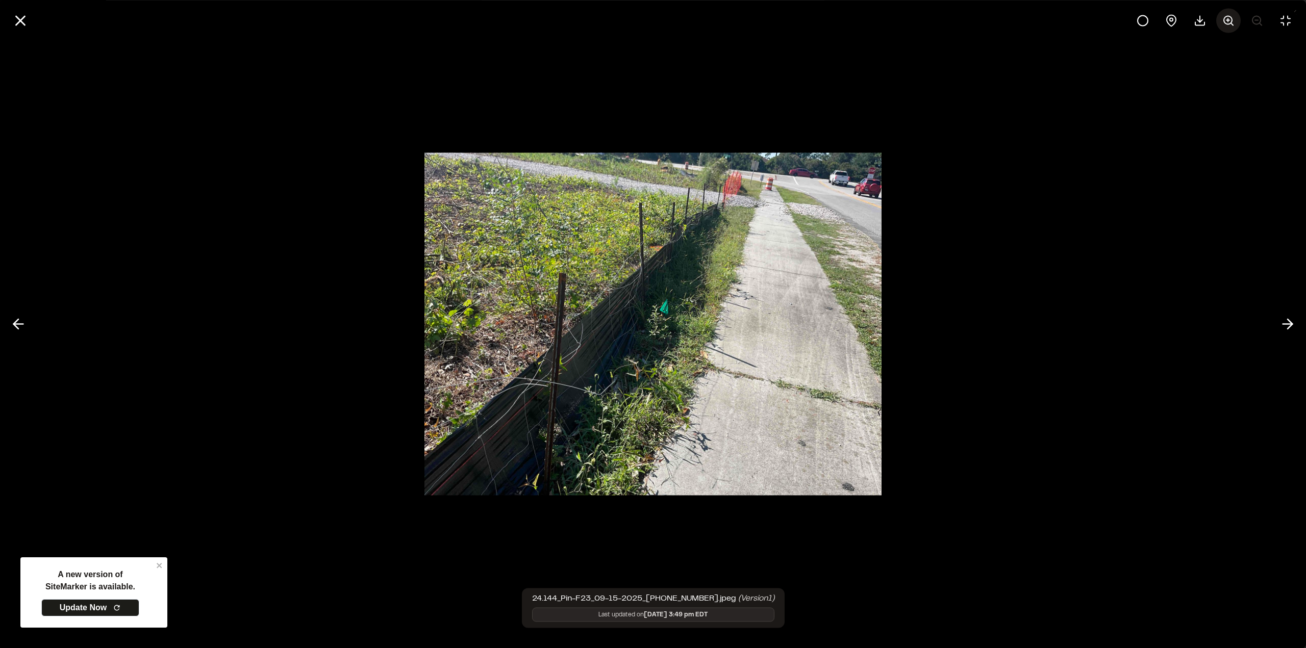
click at [1232, 23] on icon at bounding box center [1228, 20] width 12 height 12
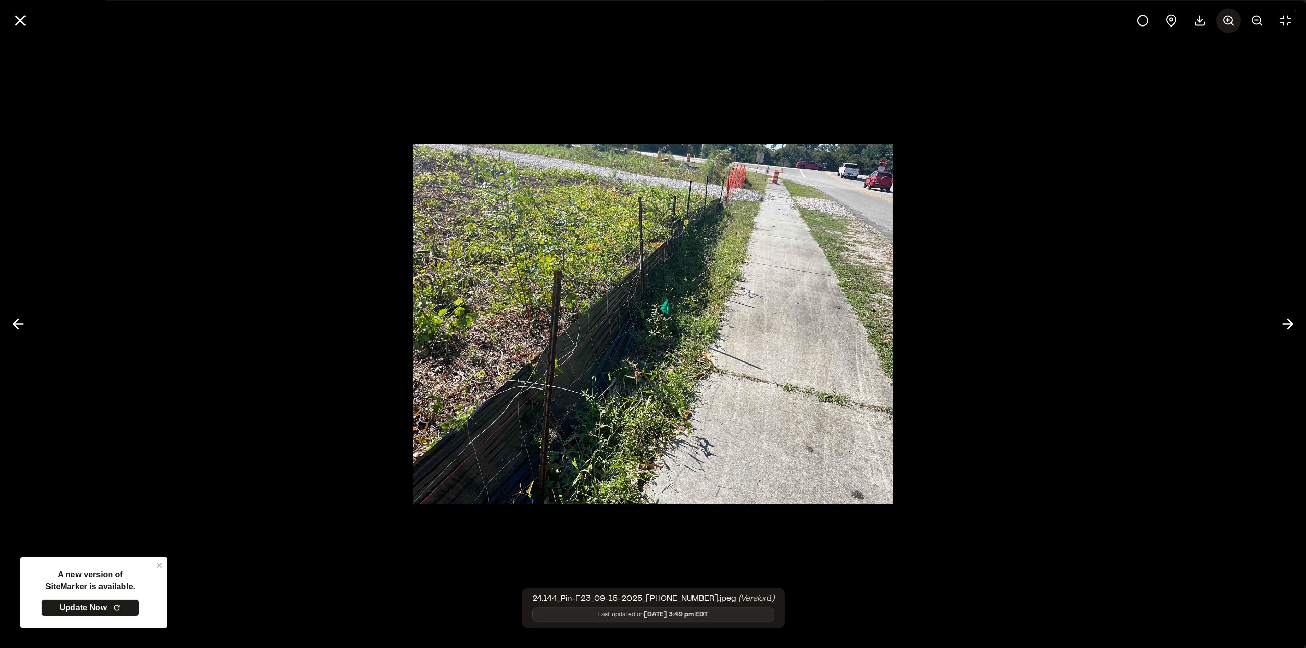
click at [1232, 23] on icon at bounding box center [1228, 20] width 12 height 12
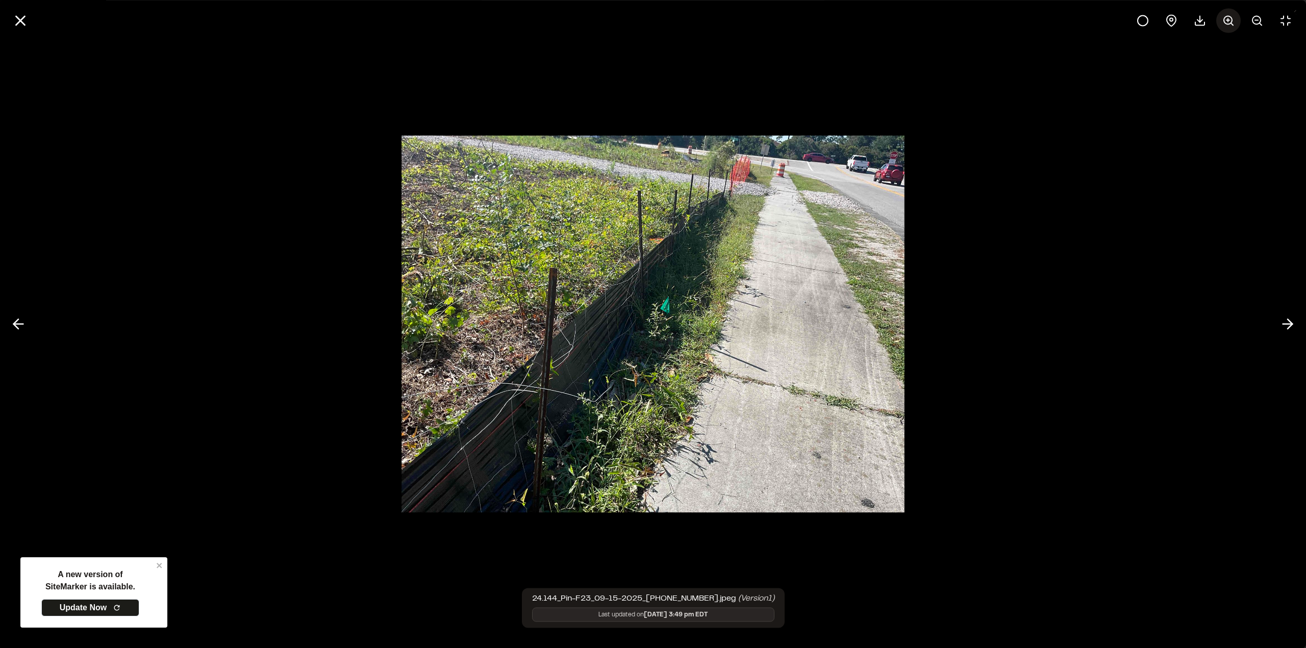
click at [1232, 23] on icon at bounding box center [1228, 20] width 12 height 12
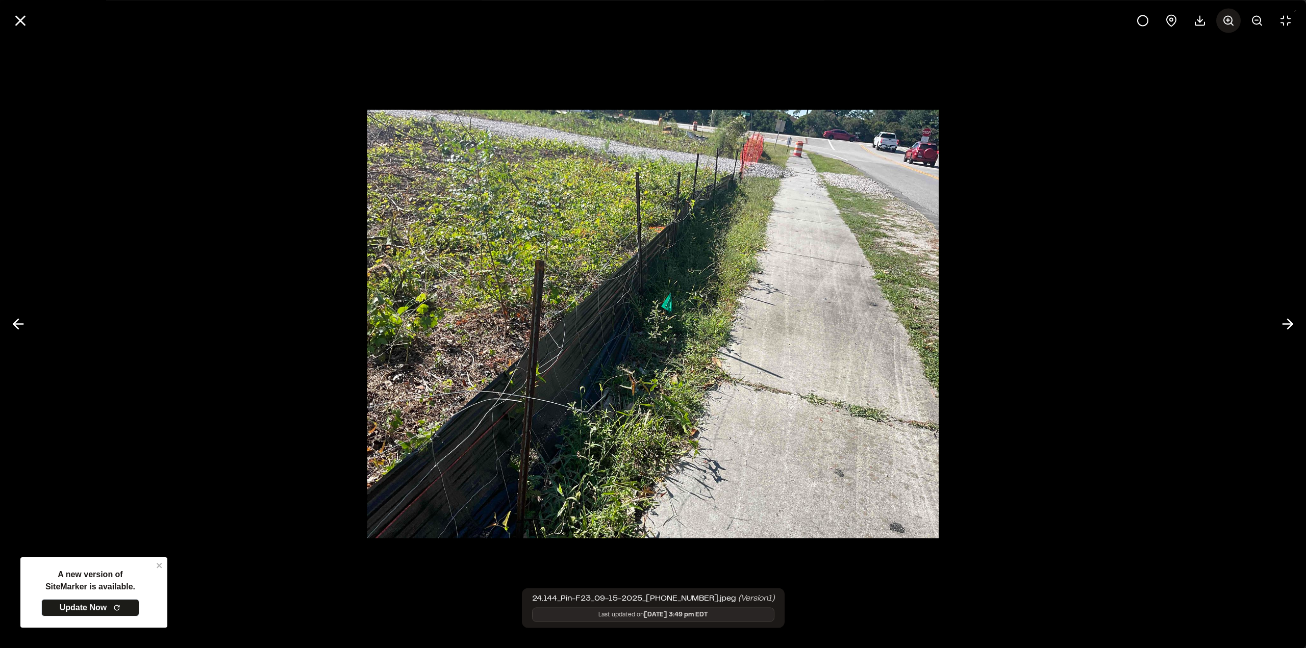
click at [1232, 23] on icon at bounding box center [1228, 20] width 12 height 12
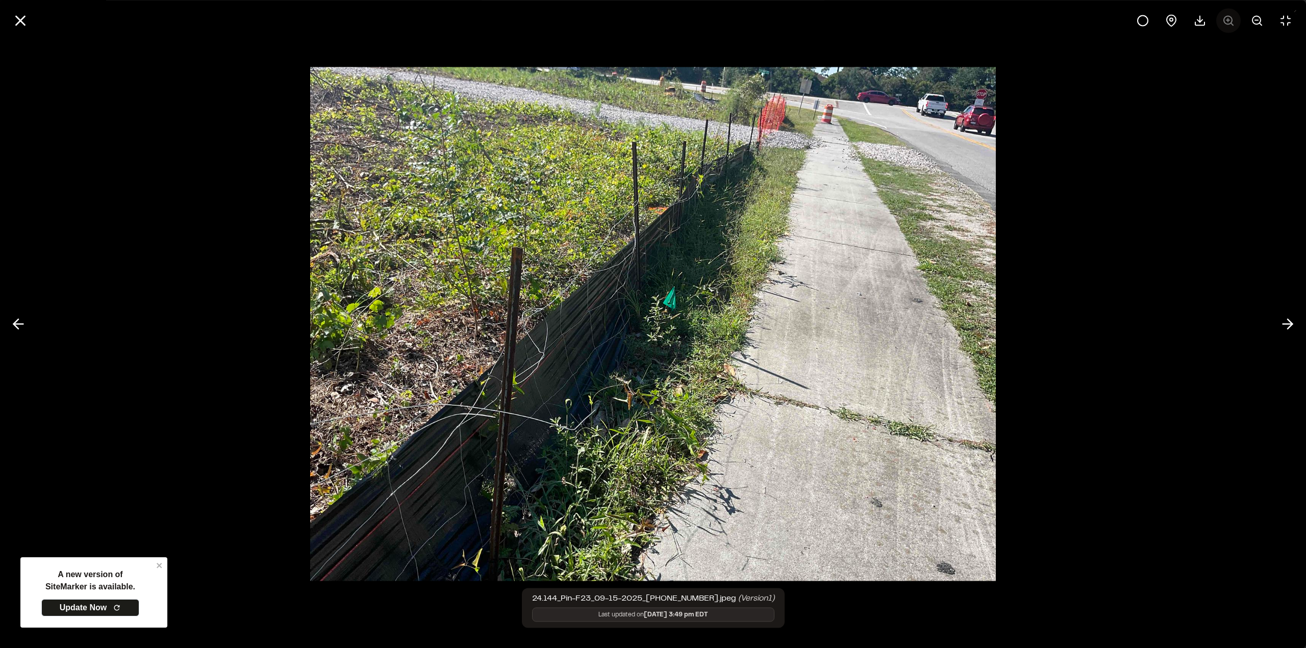
click at [1232, 23] on div at bounding box center [1213, 20] width 167 height 24
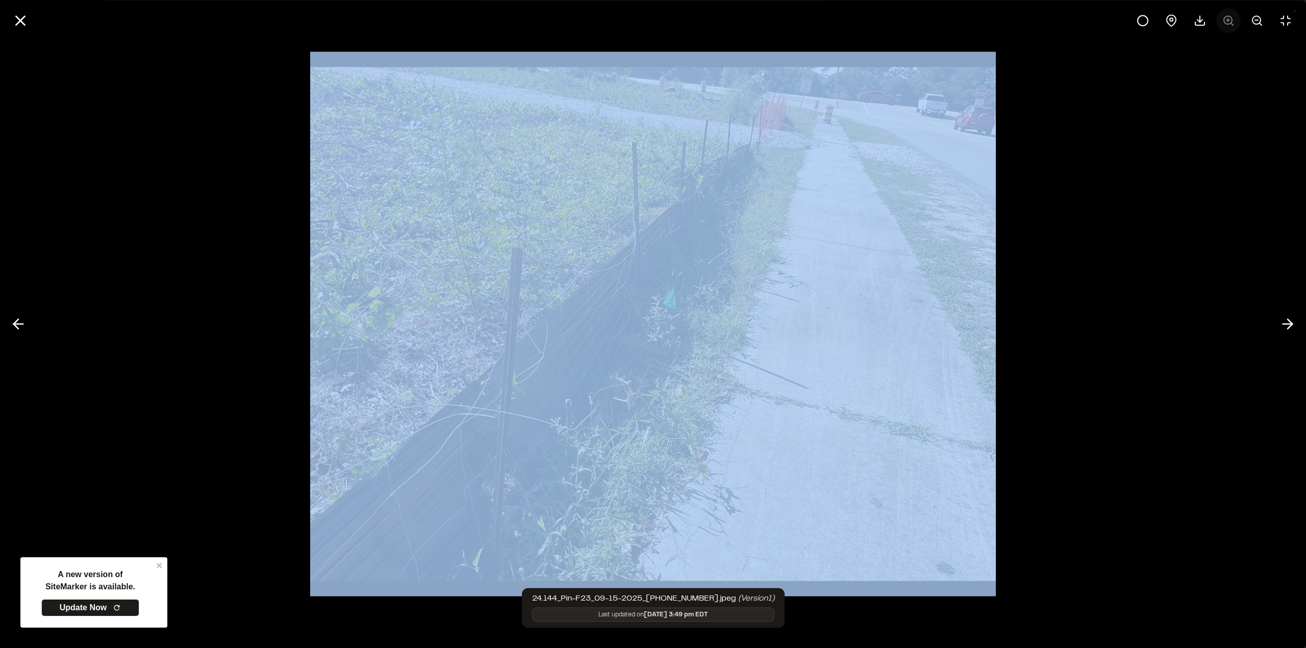
click at [1232, 23] on div at bounding box center [1213, 20] width 167 height 24
click at [1160, 146] on div at bounding box center [653, 324] width 1306 height 648
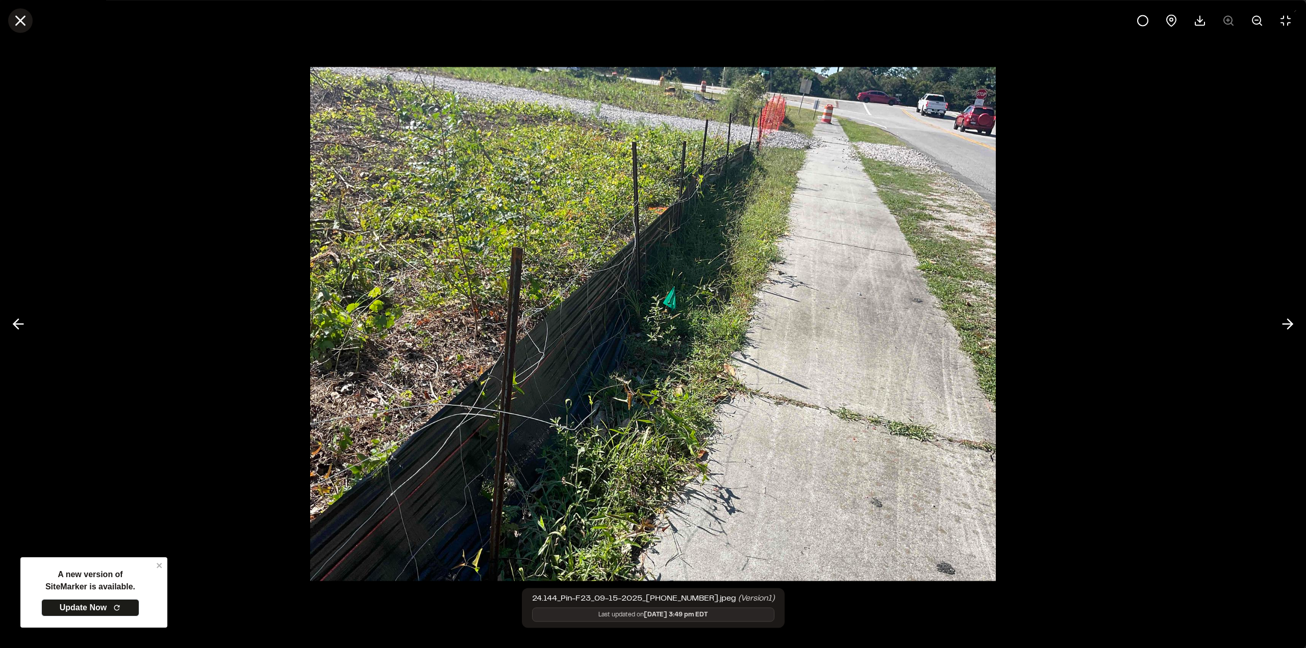
click at [19, 18] on icon at bounding box center [20, 20] width 17 height 17
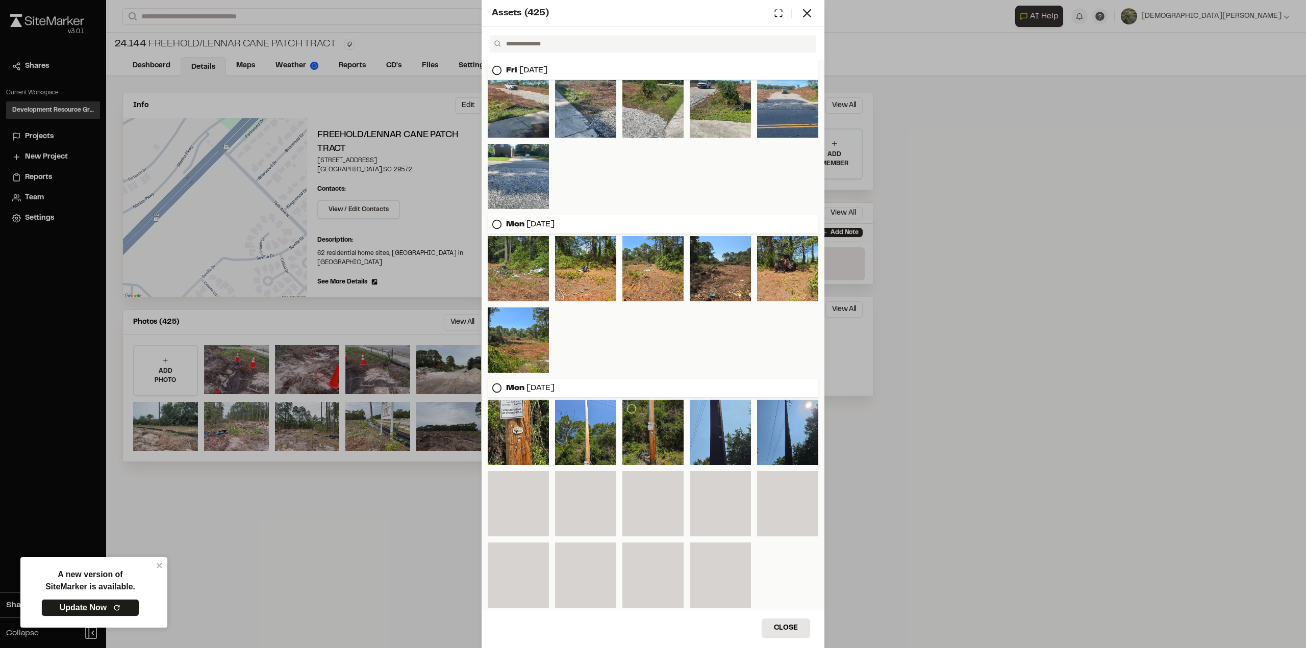
scroll to position [5944, 0]
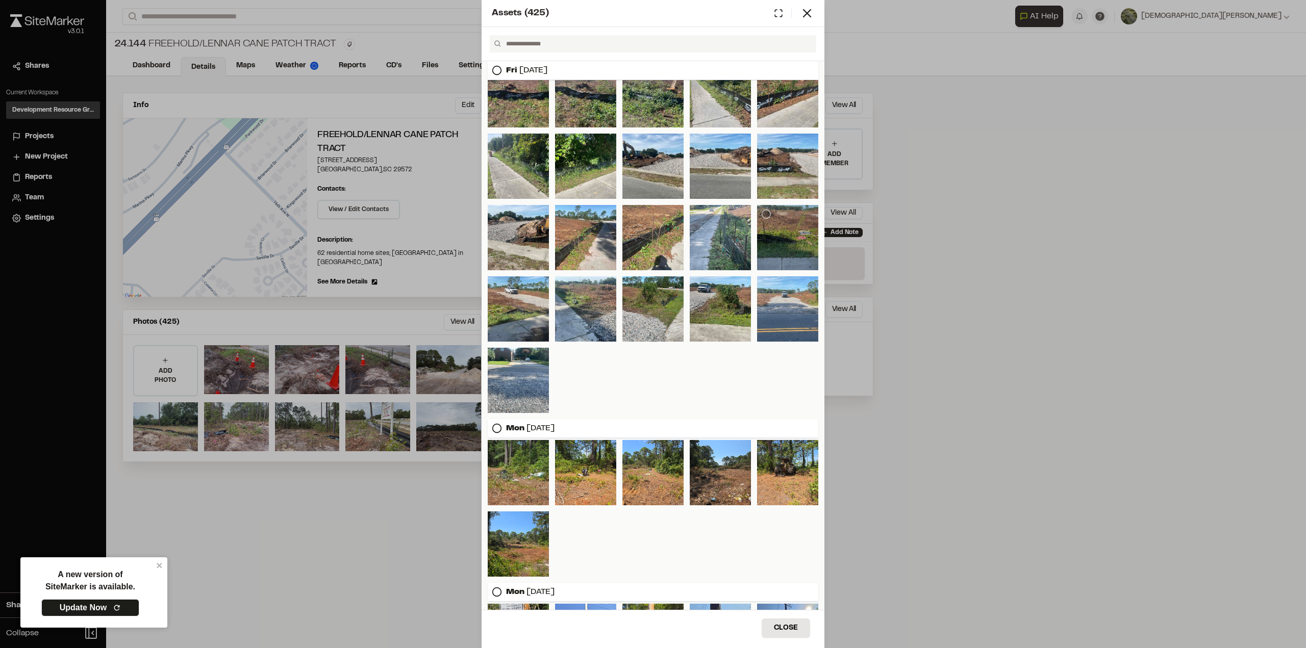
click at [783, 235] on div at bounding box center [787, 237] width 61 height 65
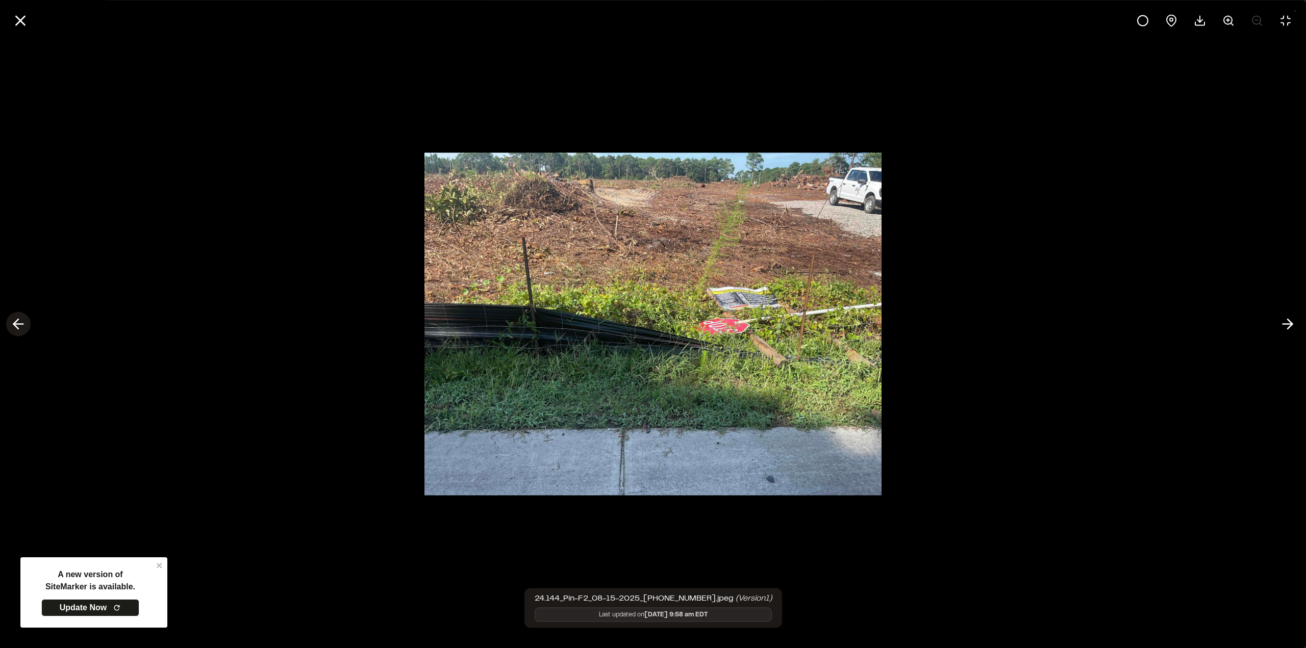
click at [16, 325] on icon at bounding box center [18, 324] width 16 height 17
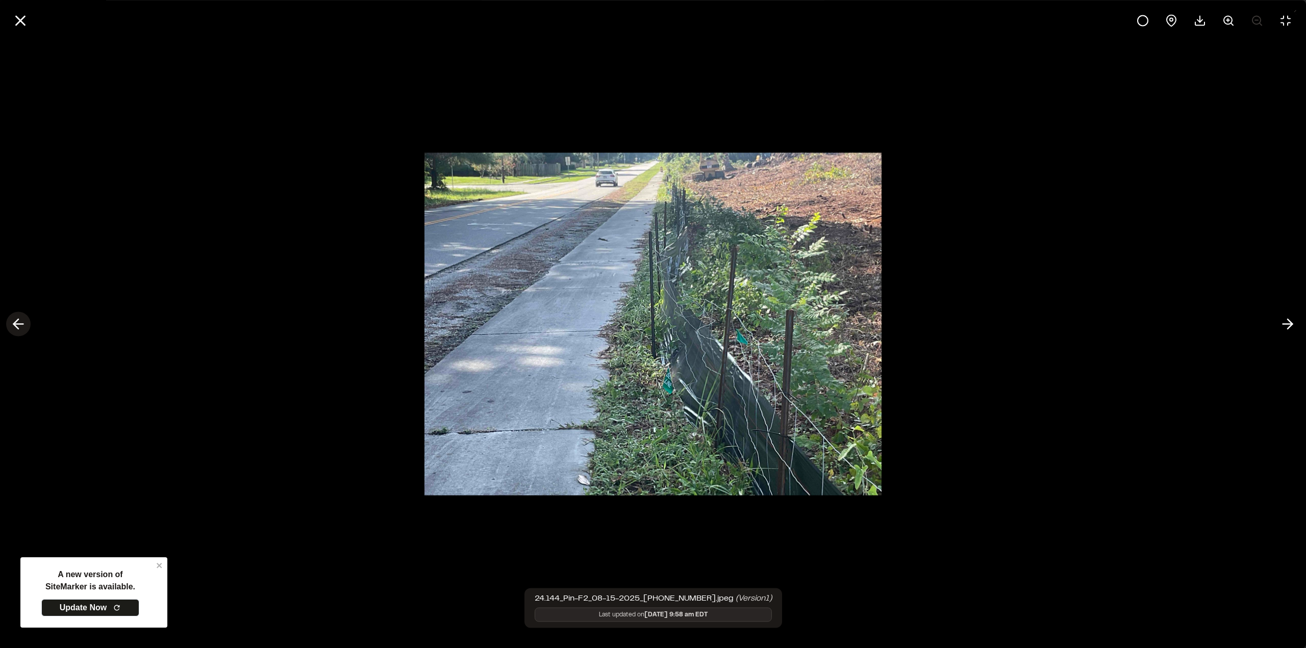
click at [16, 325] on icon at bounding box center [18, 324] width 16 height 17
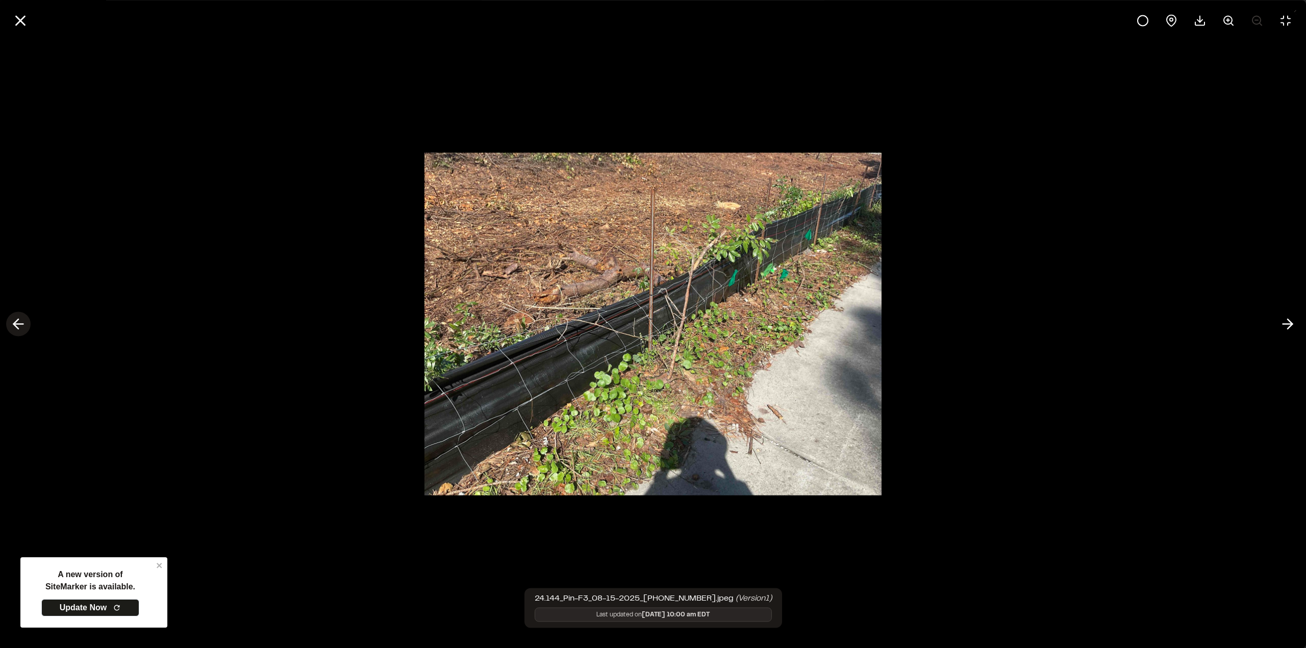
click at [16, 325] on icon at bounding box center [18, 324] width 16 height 17
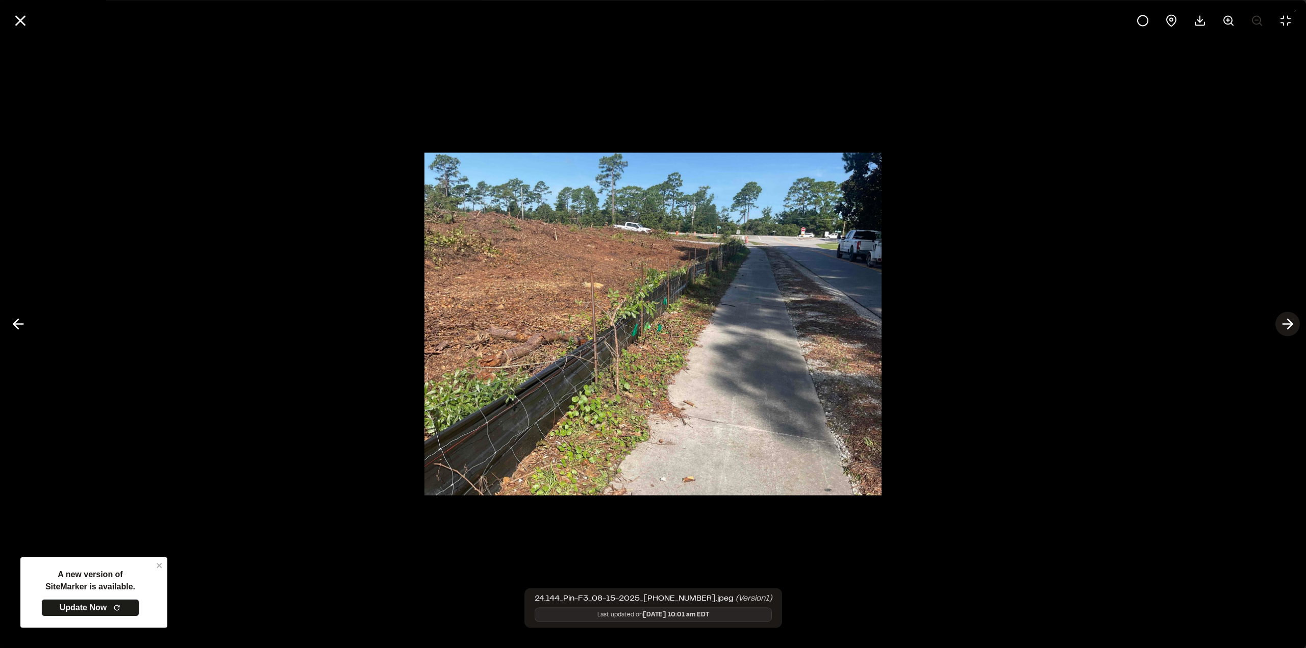
click at [1288, 325] on icon at bounding box center [1287, 324] width 16 height 17
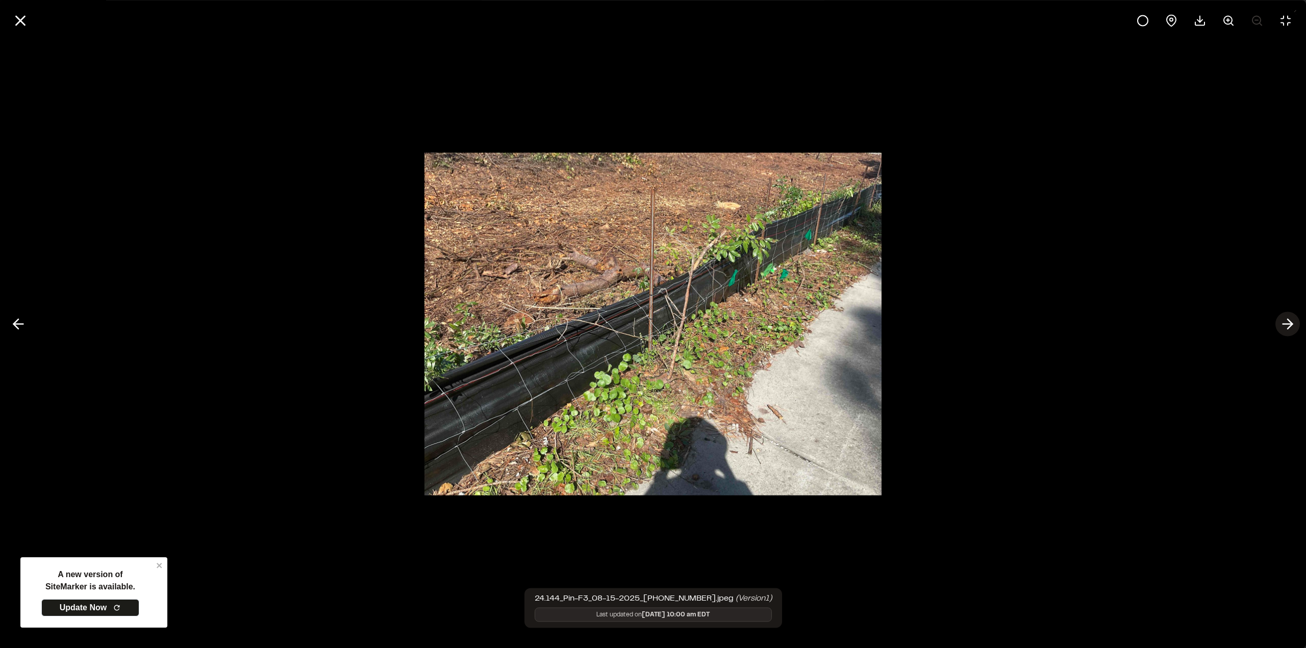
click at [1288, 325] on icon at bounding box center [1287, 324] width 16 height 17
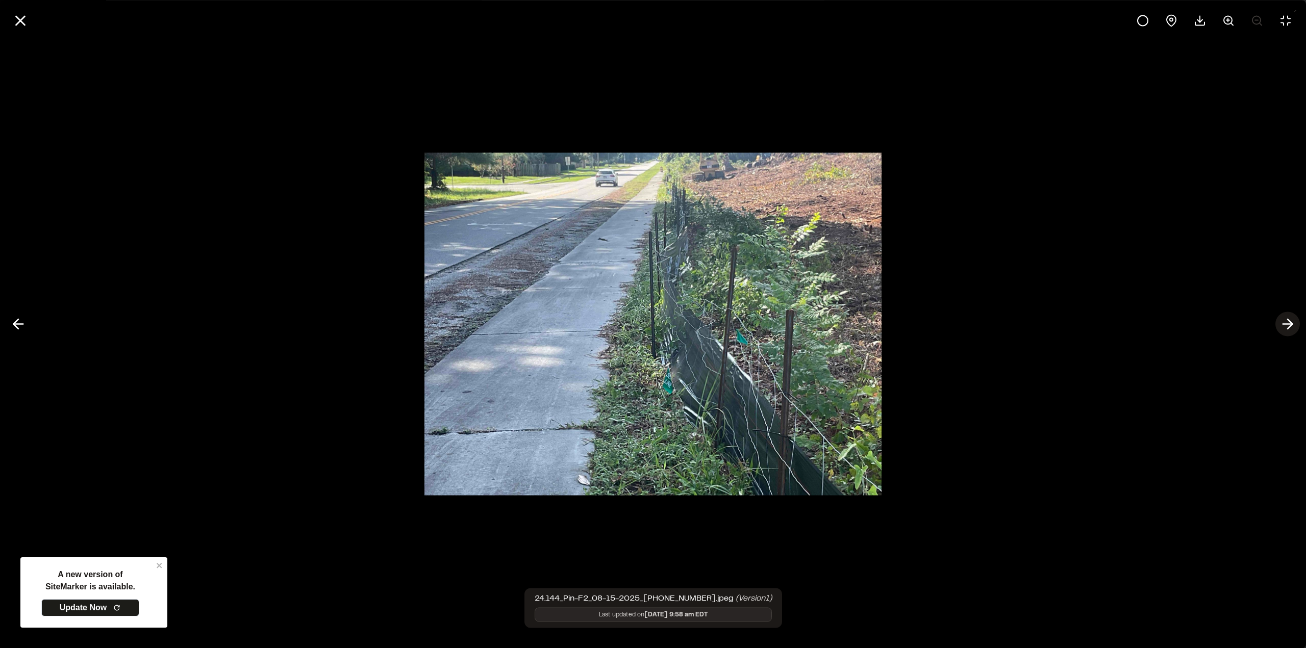
click at [1288, 325] on icon at bounding box center [1287, 324] width 16 height 17
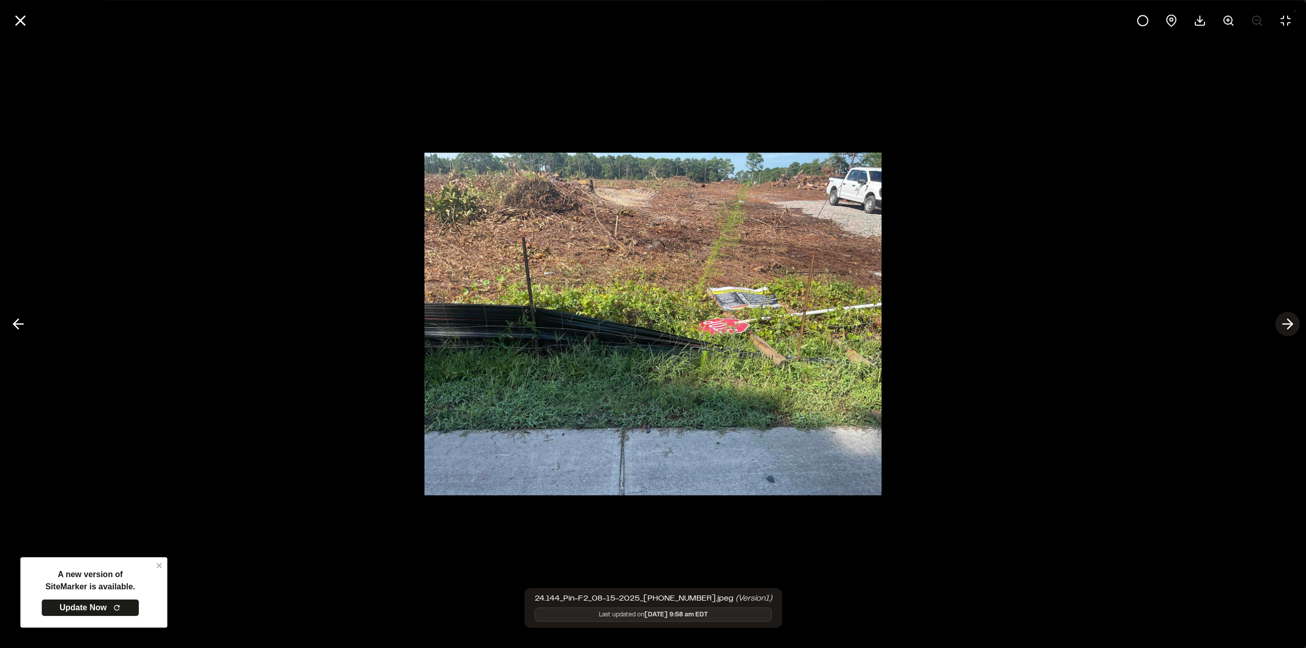
click at [1288, 325] on icon at bounding box center [1287, 324] width 16 height 17
